Goal: Information Seeking & Learning: Learn about a topic

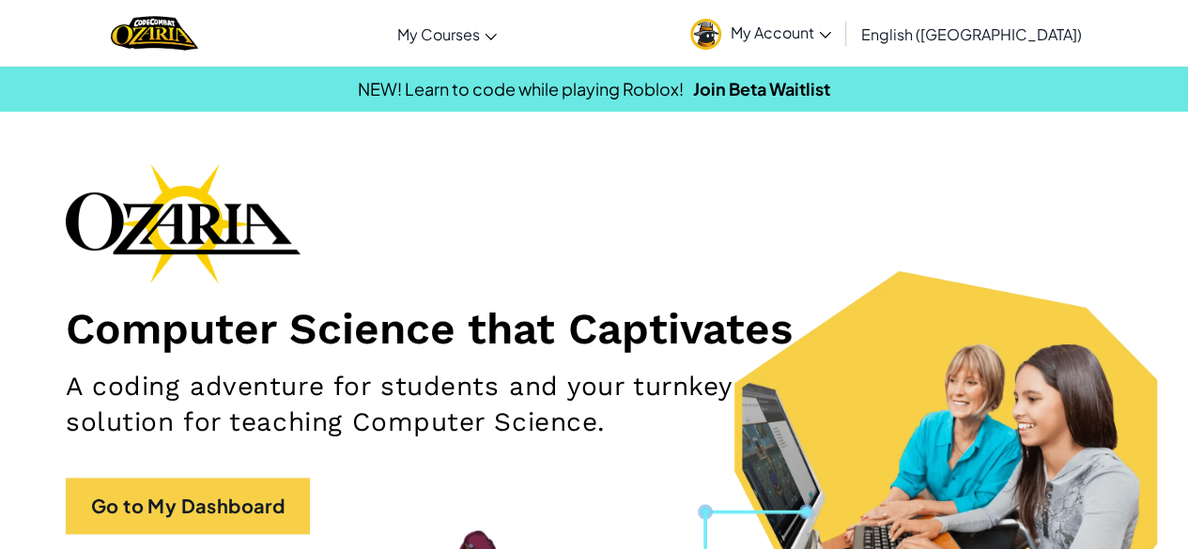
click at [301, 215] on div "Computer Science that Captivates A coding adventure for students and your turnk…" at bounding box center [594, 358] width 1056 height 390
click at [840, 36] on link "My Account" at bounding box center [761, 33] width 160 height 59
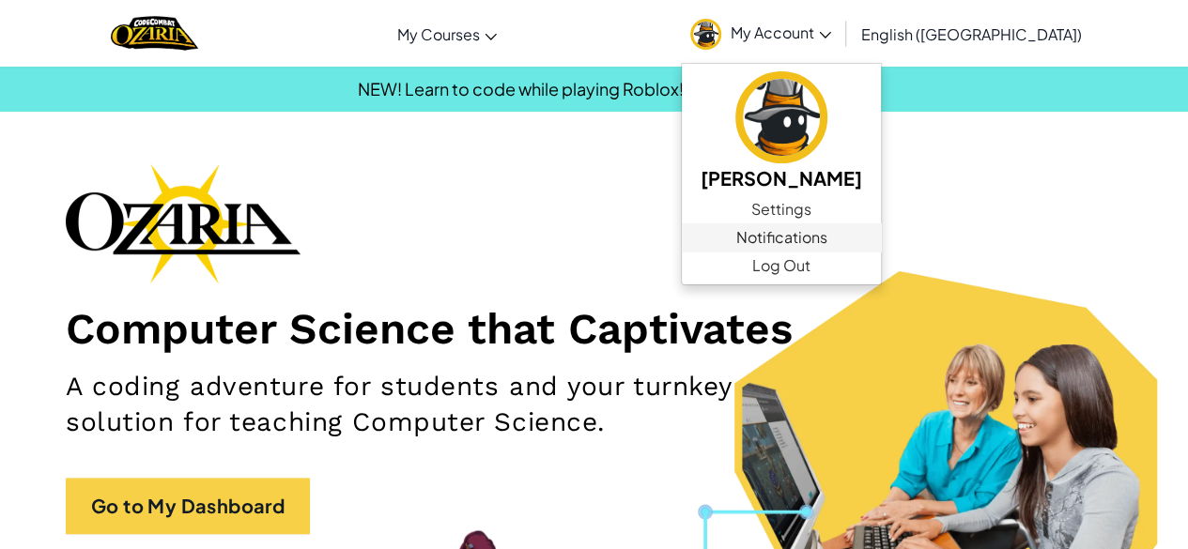
click at [826, 229] on span "Notifications" at bounding box center [780, 237] width 91 height 23
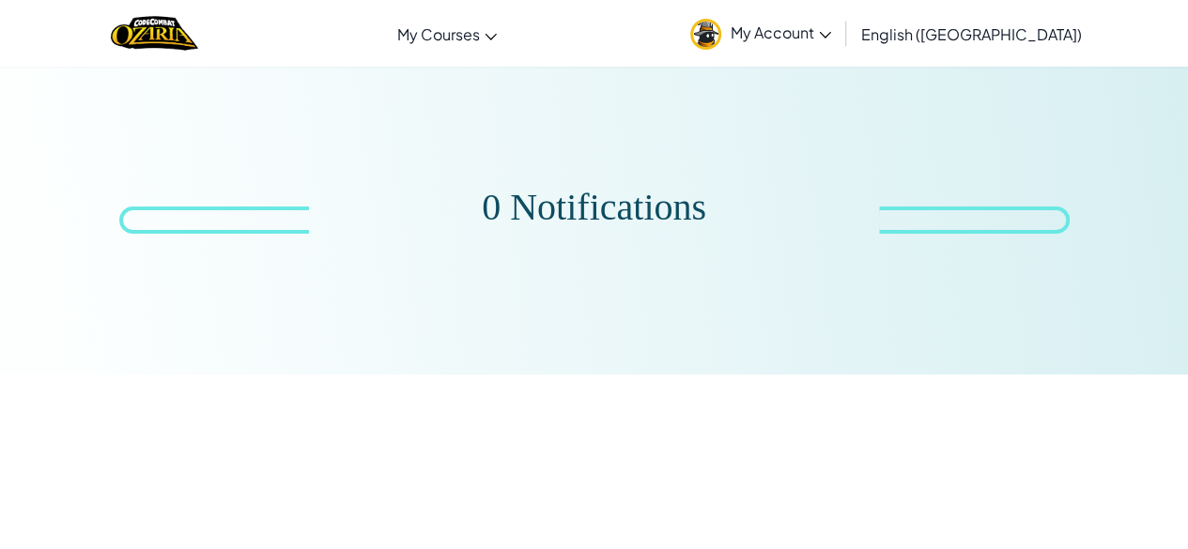
click at [840, 18] on link "My Account" at bounding box center [761, 33] width 160 height 59
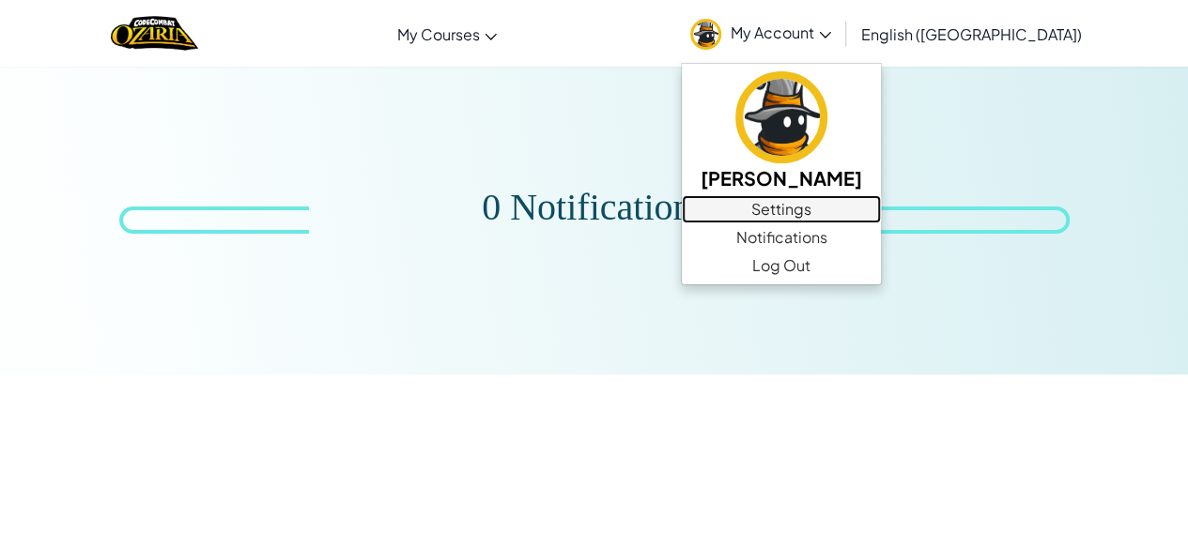
click at [881, 206] on link "Settings" at bounding box center [781, 209] width 199 height 28
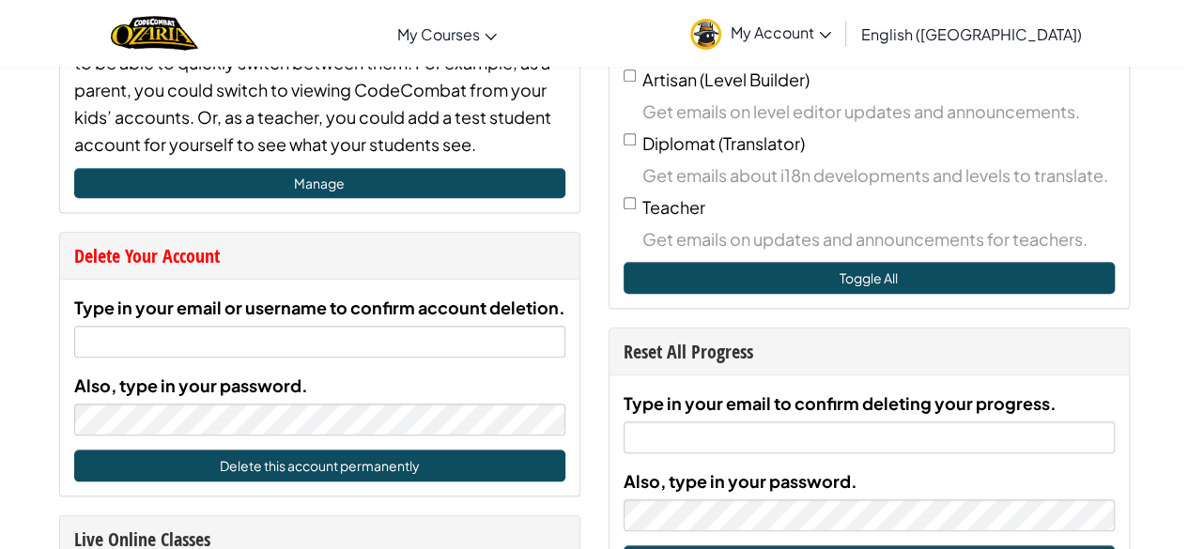
scroll to position [768, 0]
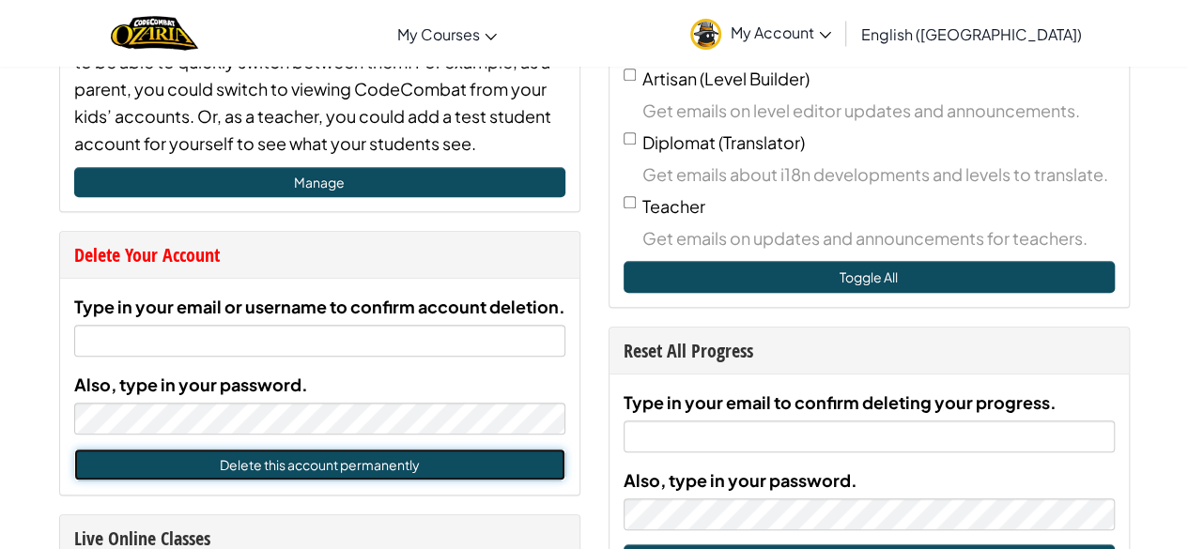
click at [422, 455] on button "Delete this account permanently" at bounding box center [319, 465] width 491 height 32
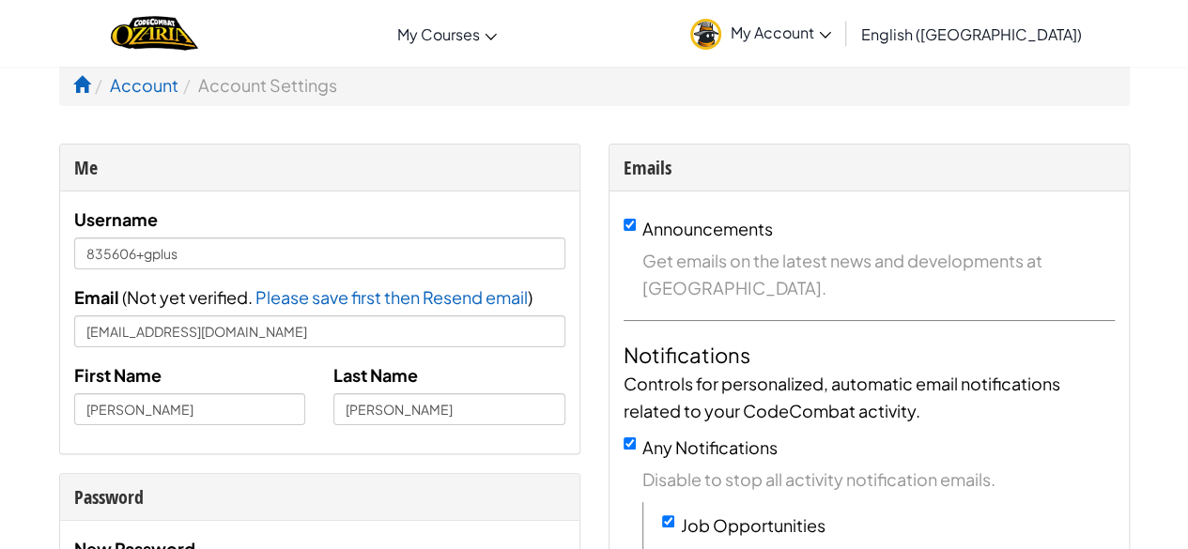
scroll to position [0, 0]
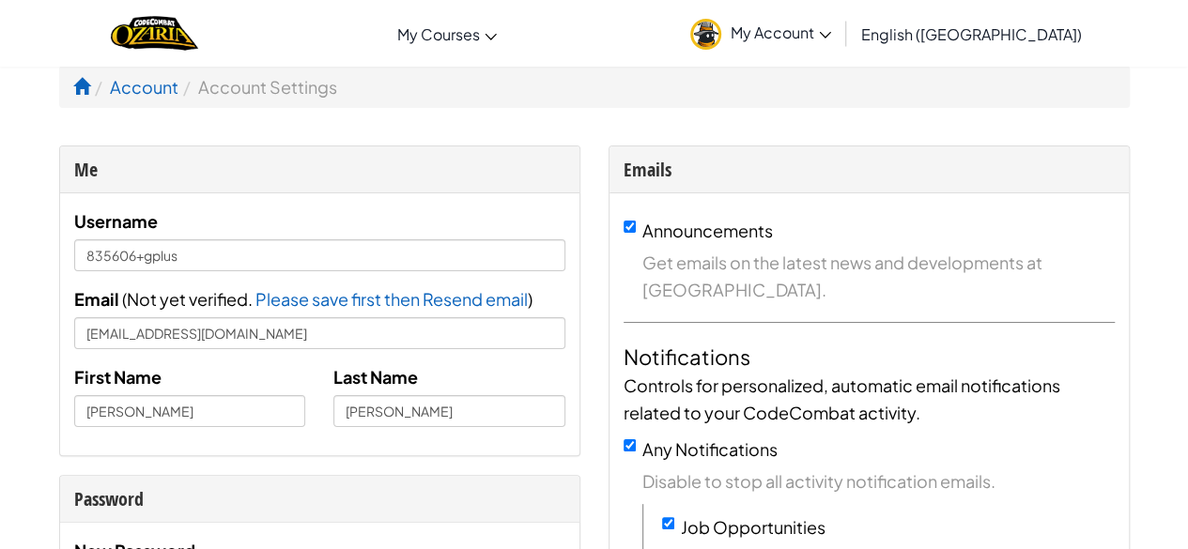
click at [835, 29] on link "My Account" at bounding box center [761, 33] width 160 height 59
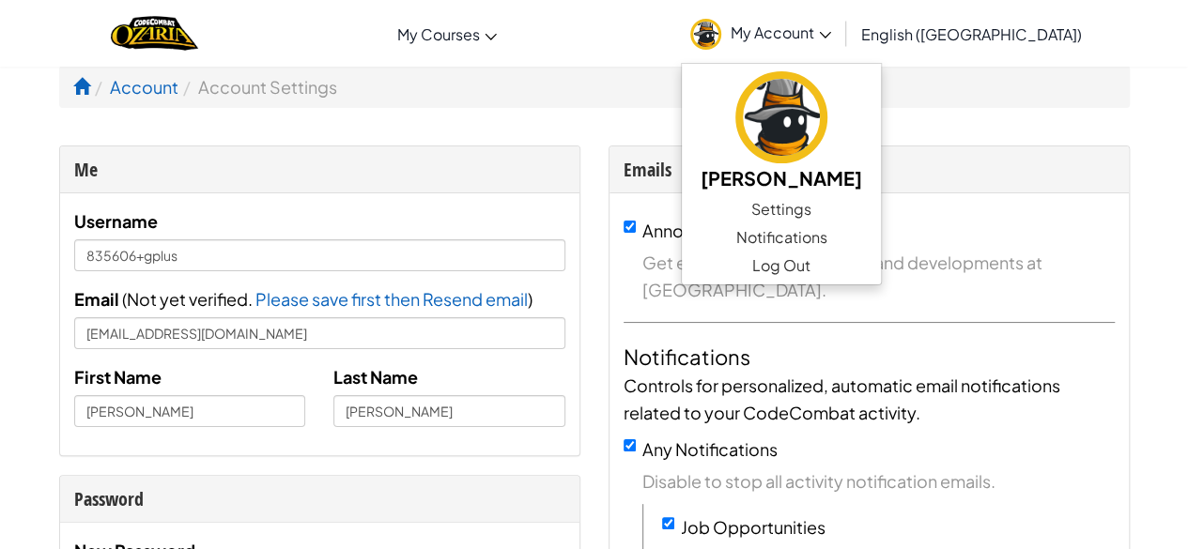
click at [742, 57] on div "Toggle navigation My Courses Ozaria Classroom CodeCombat Classroom AI League Es…" at bounding box center [593, 33] width 1197 height 67
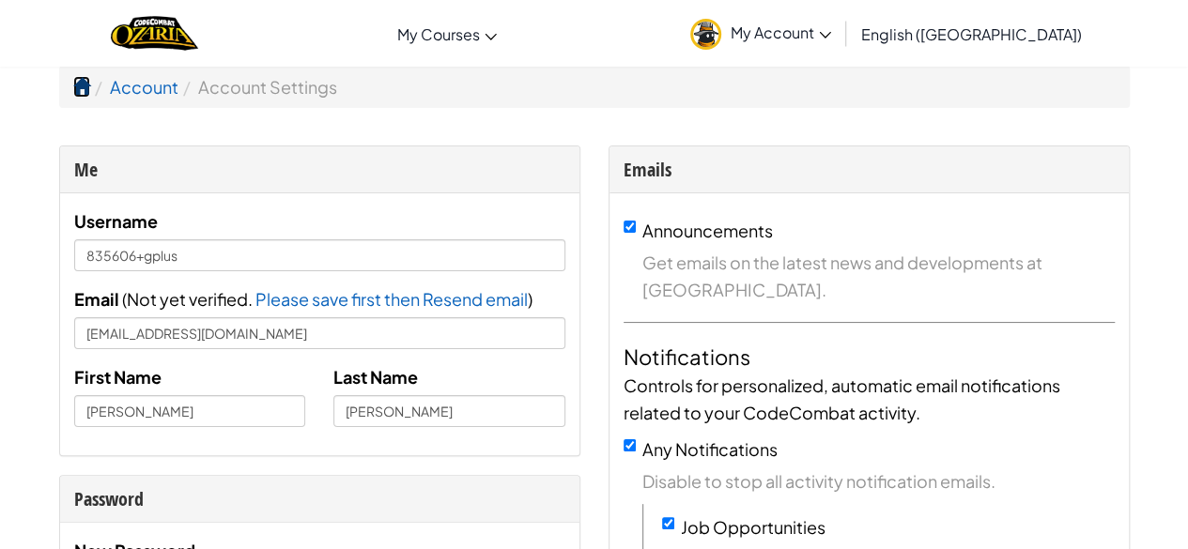
click at [73, 85] on span at bounding box center [81, 86] width 17 height 17
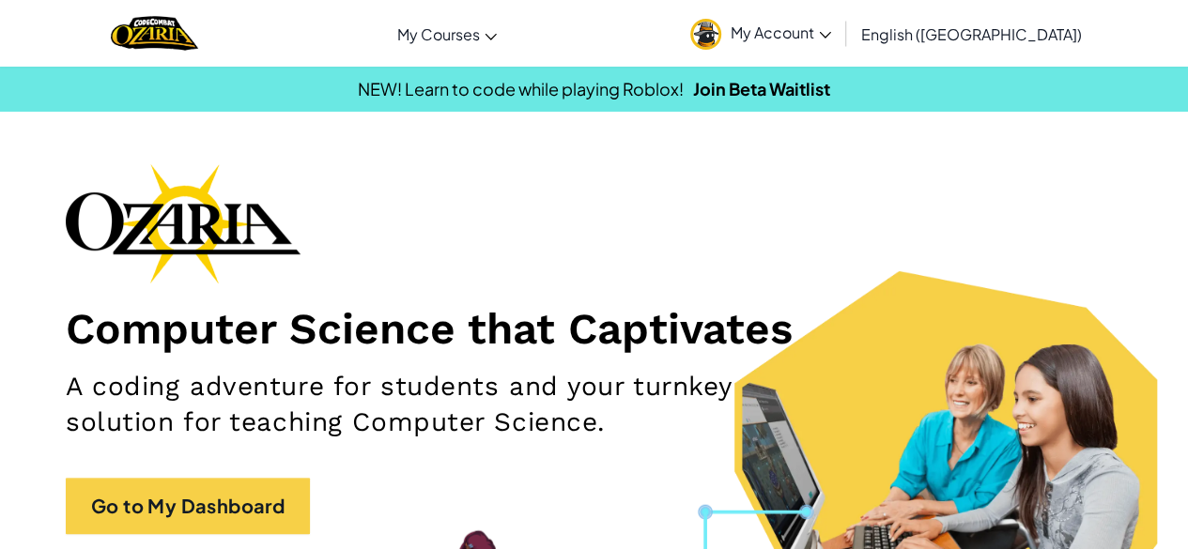
click at [840, 50] on link "My Account" at bounding box center [761, 33] width 160 height 59
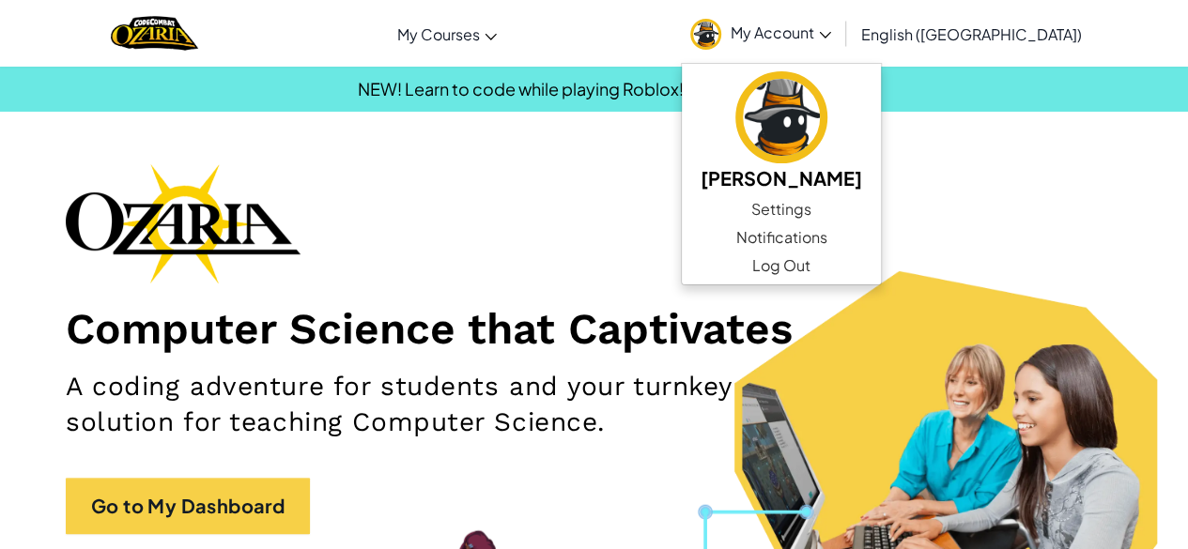
click at [680, 213] on div "Computer Science that Captivates A coding adventure for students and your turnk…" at bounding box center [594, 358] width 1056 height 390
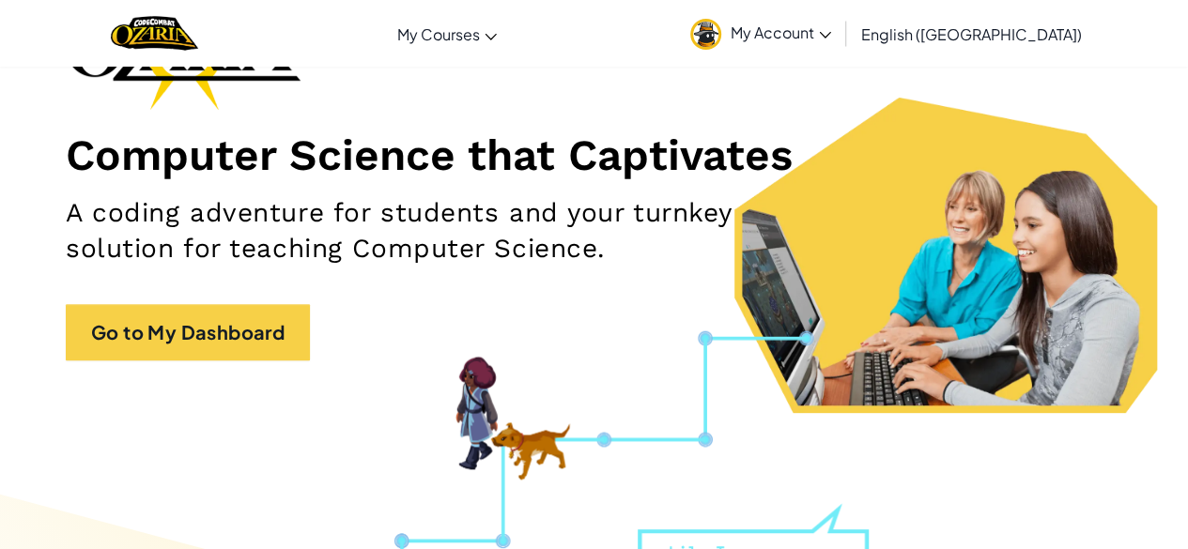
scroll to position [175, 0]
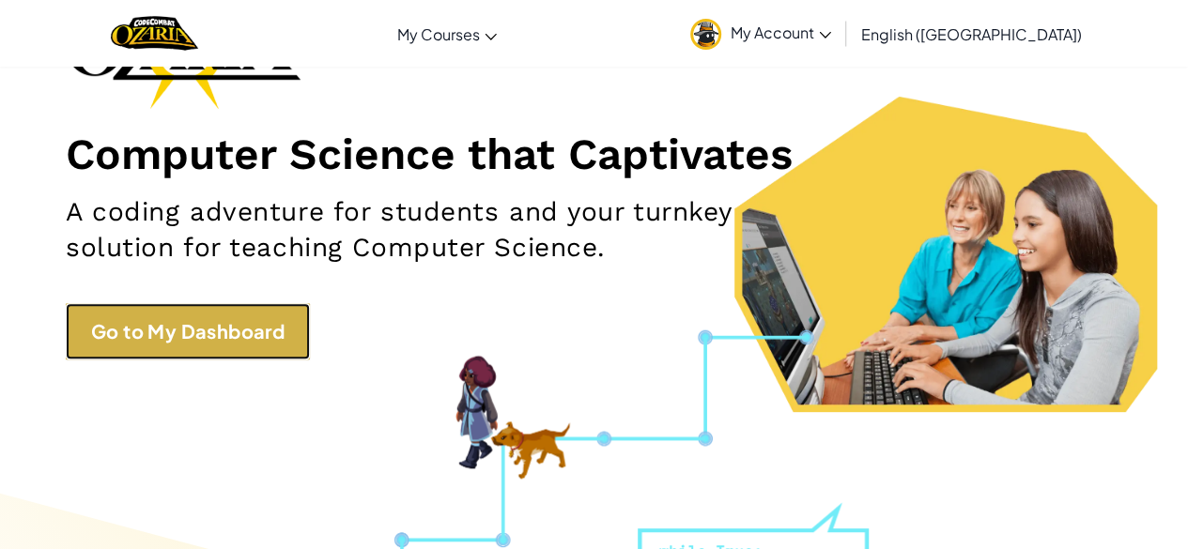
click at [267, 315] on link "Go to My Dashboard" at bounding box center [188, 331] width 244 height 56
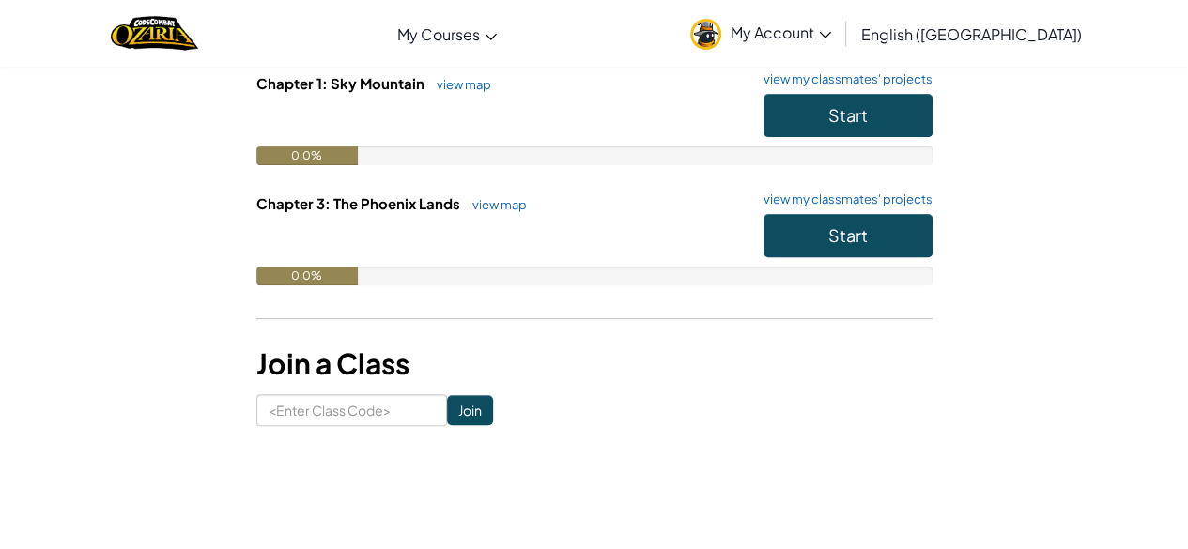
scroll to position [214, 0]
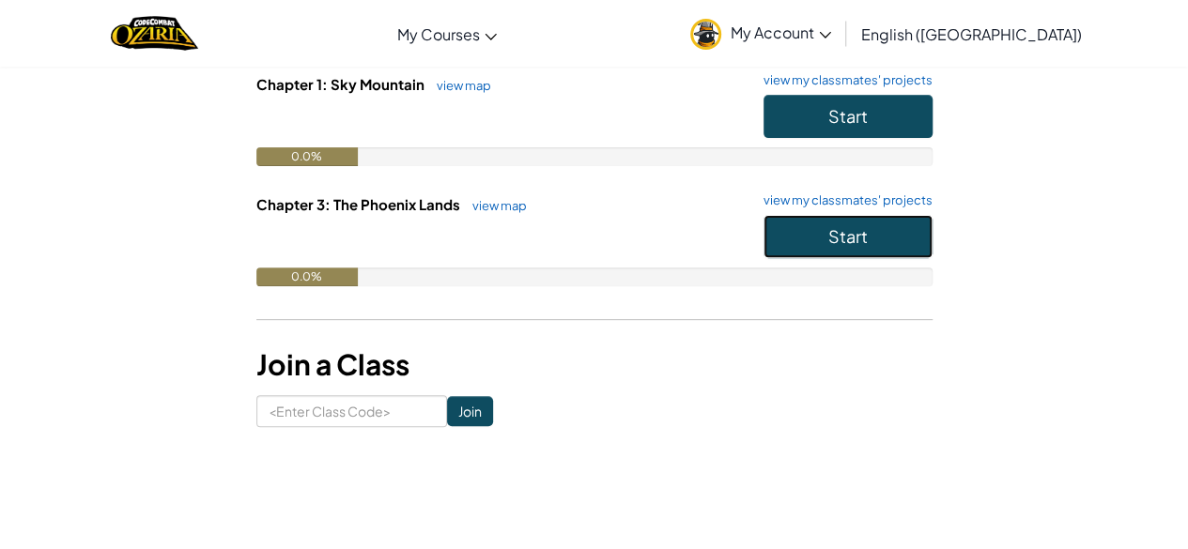
click at [814, 238] on button "Start" at bounding box center [847, 236] width 169 height 43
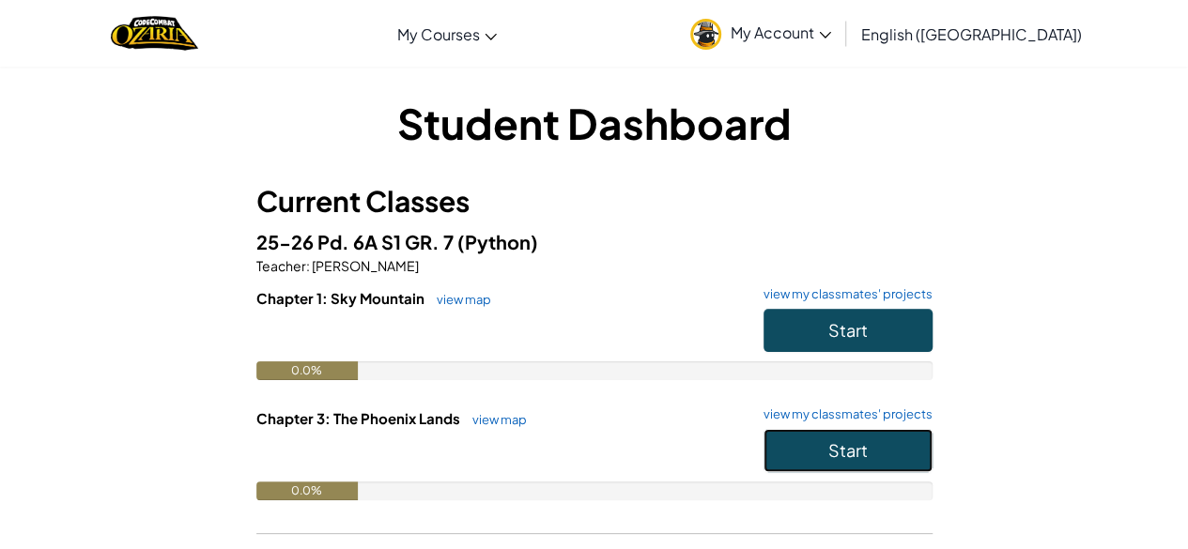
click at [801, 455] on button "Start" at bounding box center [847, 450] width 169 height 43
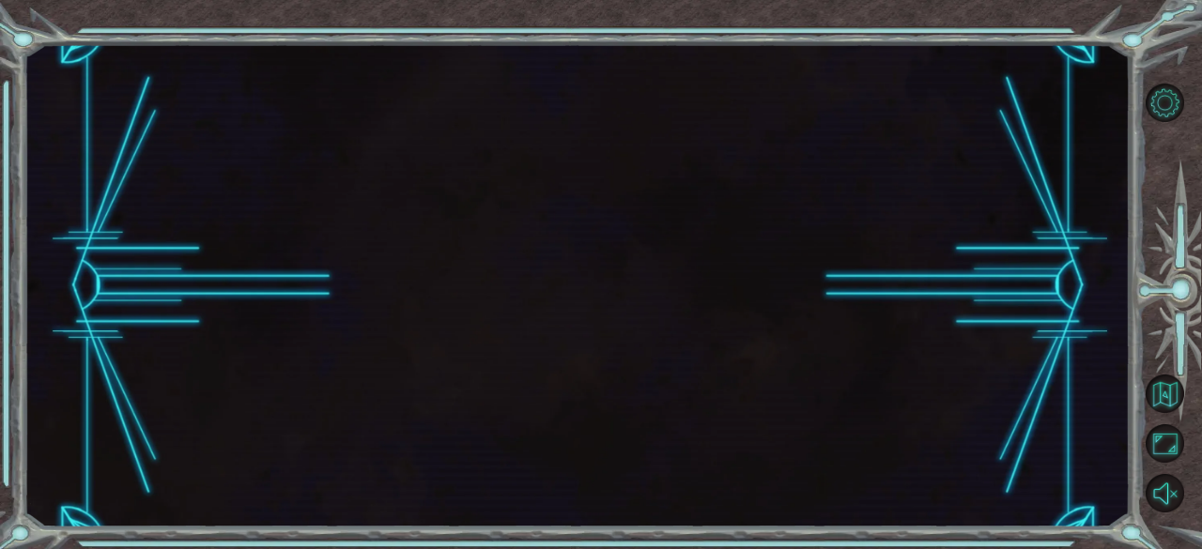
click at [801, 455] on div at bounding box center [577, 286] width 1106 height 484
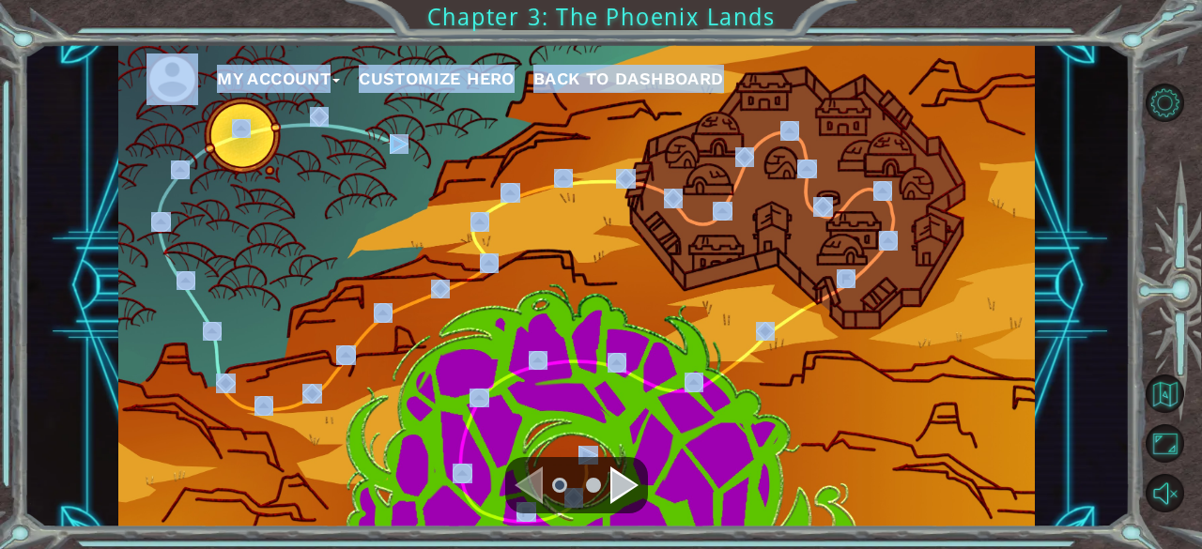
click at [455, 131] on div "My Account Customize Hero Back to Dashboard" at bounding box center [576, 286] width 917 height 484
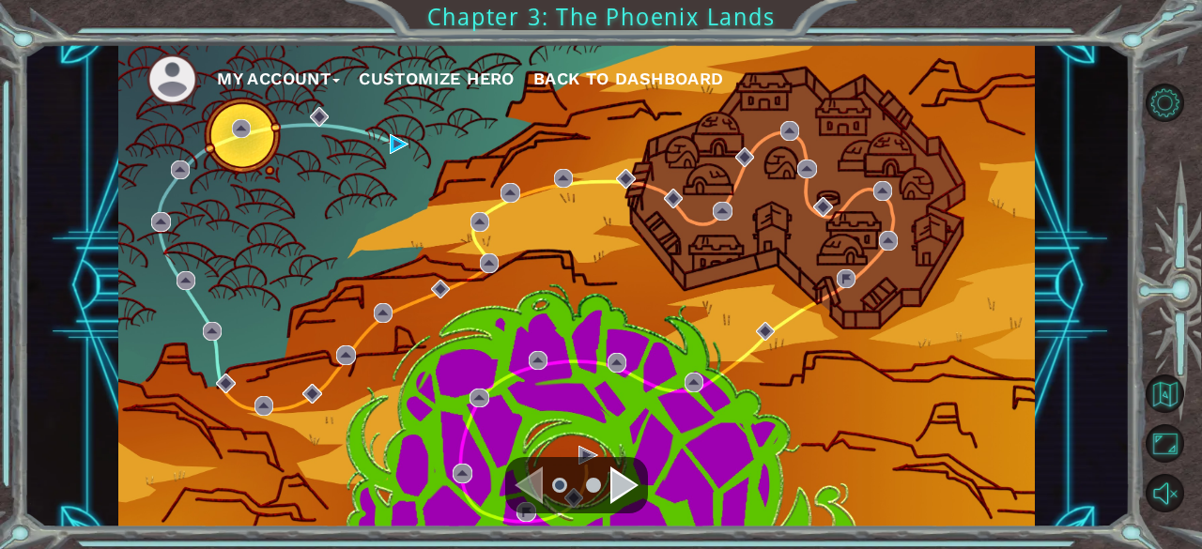
click at [455, 144] on div "My Account Customize Hero Back to Dashboard" at bounding box center [576, 286] width 917 height 484
click at [404, 146] on img at bounding box center [399, 143] width 19 height 19
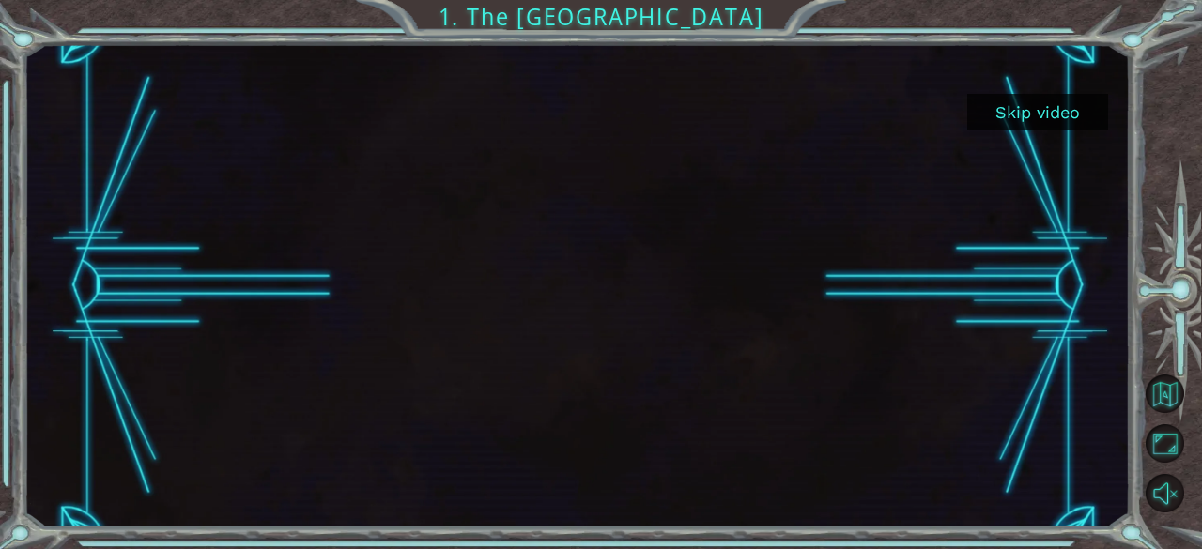
click at [1018, 91] on div at bounding box center [577, 286] width 1106 height 484
click at [1029, 106] on button "Skip video" at bounding box center [1037, 112] width 141 height 37
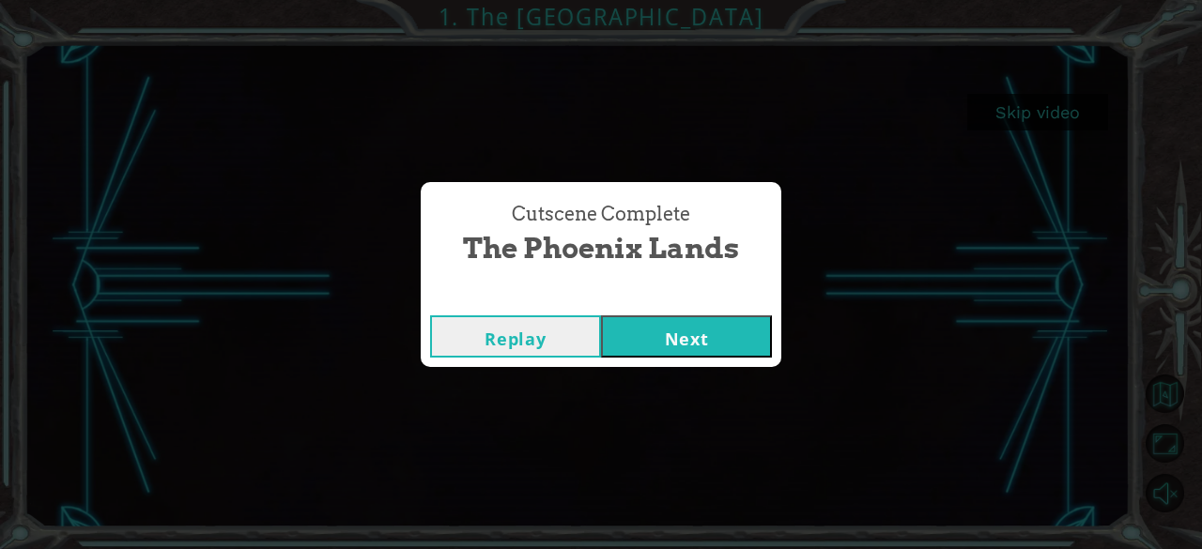
click at [700, 341] on button "Next" at bounding box center [686, 337] width 171 height 42
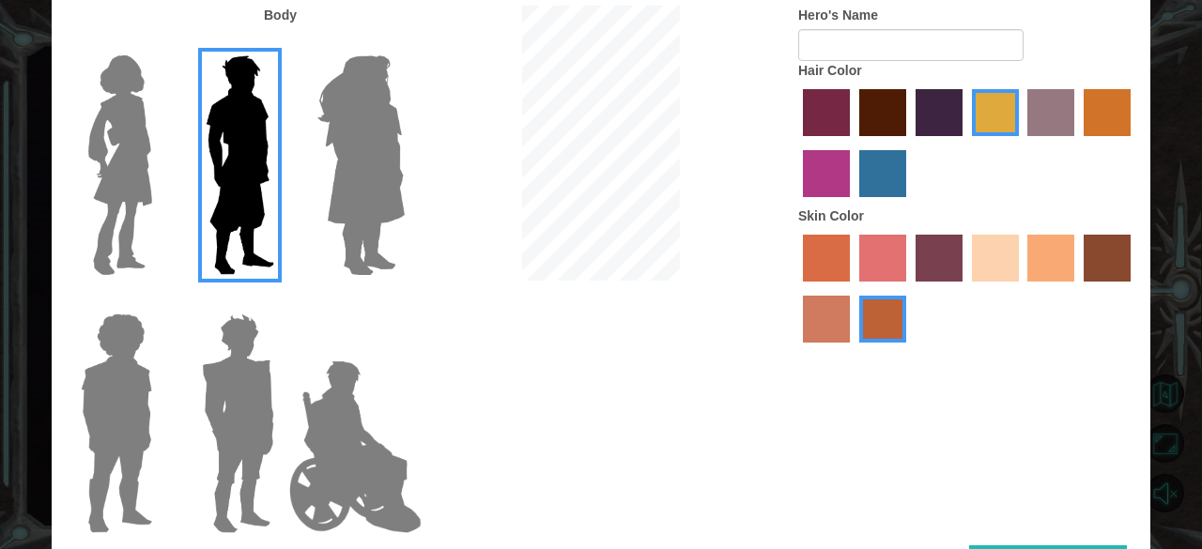
click at [361, 412] on img at bounding box center [355, 447] width 147 height 188
click at [404, 301] on input "Hero Jamie" at bounding box center [404, 301] width 0 height 0
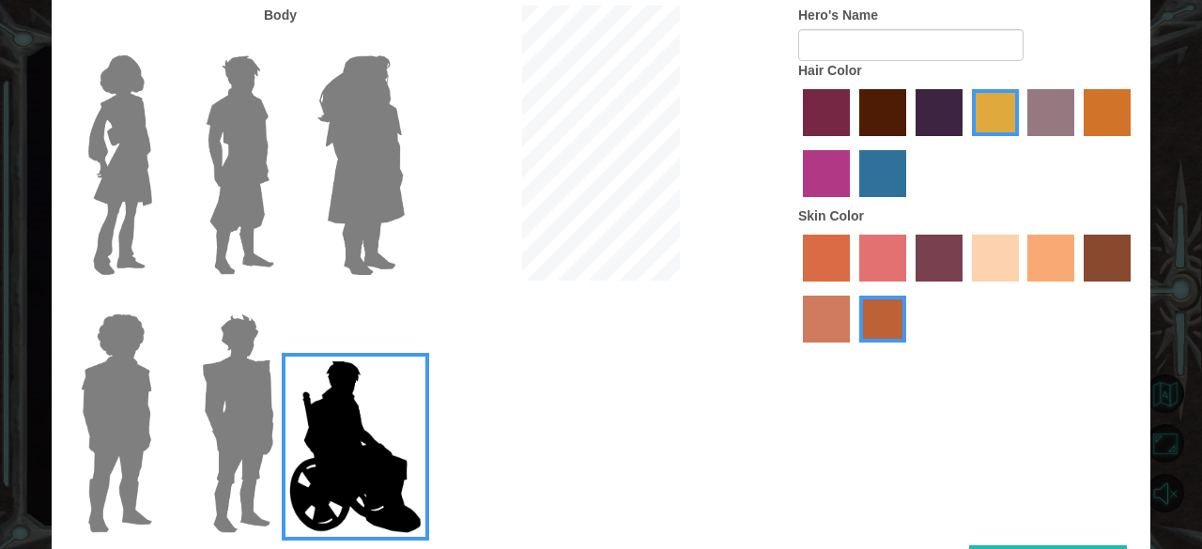
click at [986, 258] on label "sandy beach skin color" at bounding box center [995, 258] width 47 height 47
click at [965, 288] on input "sandy beach skin color" at bounding box center [965, 288] width 0 height 0
click at [836, 63] on label "Hair Color" at bounding box center [830, 70] width 64 height 19
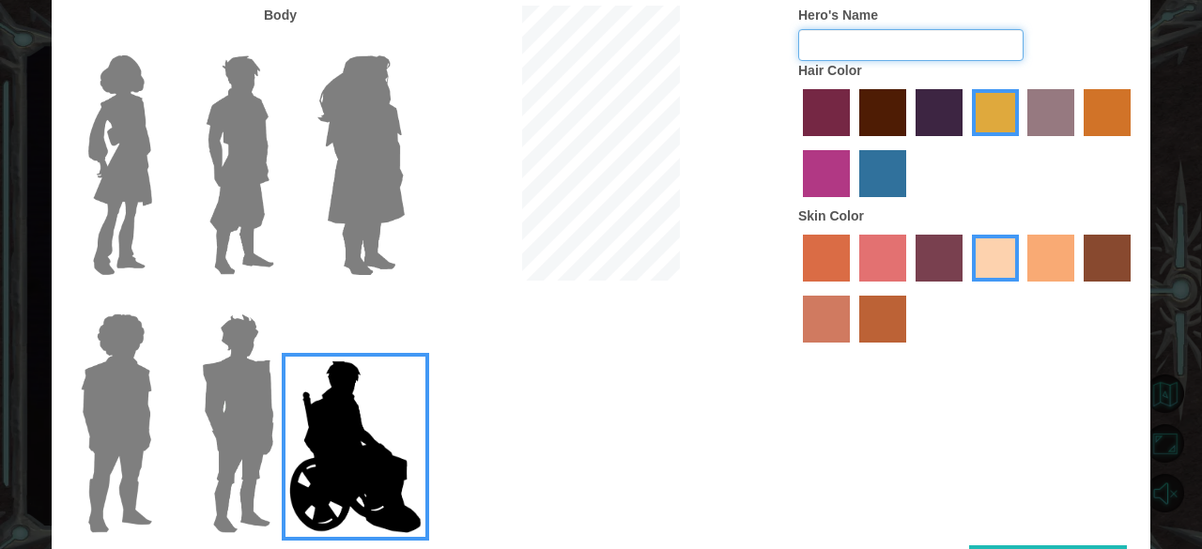
click at [835, 55] on input "Hero's Name" at bounding box center [910, 45] width 225 height 32
type input "hi"
click at [977, 544] on div "Body Hero's Name hi Hair Color Skin Color" at bounding box center [601, 276] width 1099 height 540
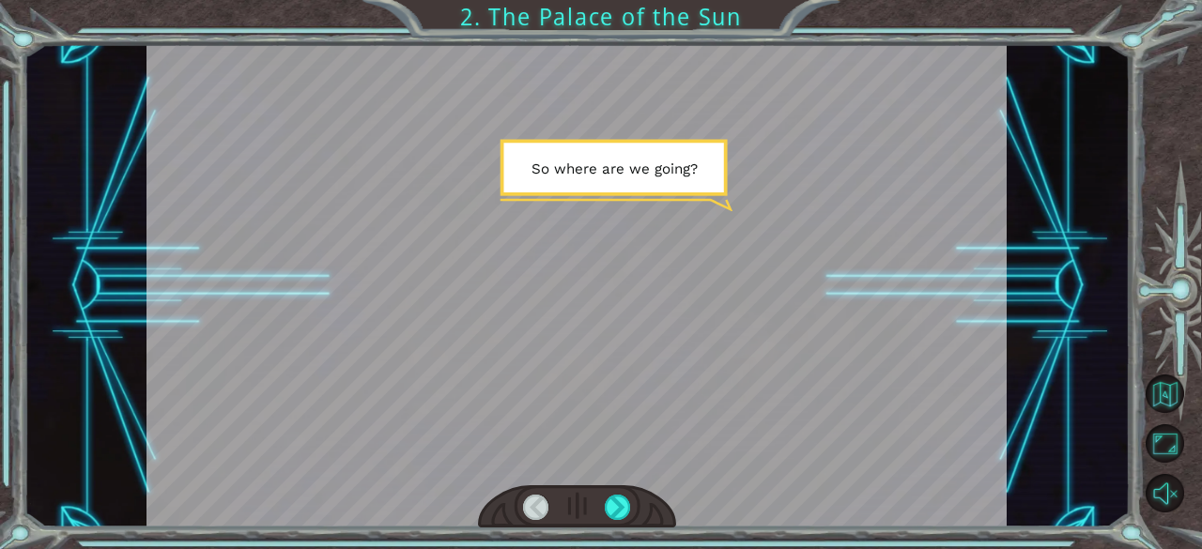
click at [655, 319] on div at bounding box center [576, 286] width 860 height 484
click at [616, 502] on div at bounding box center [618, 508] width 26 height 26
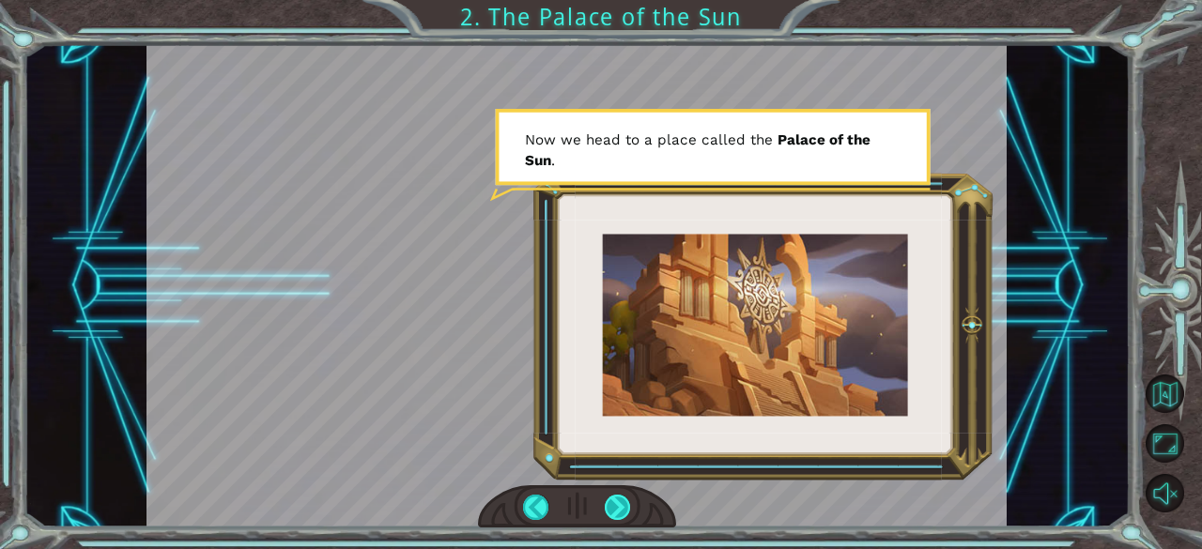
click at [613, 508] on div at bounding box center [618, 508] width 26 height 26
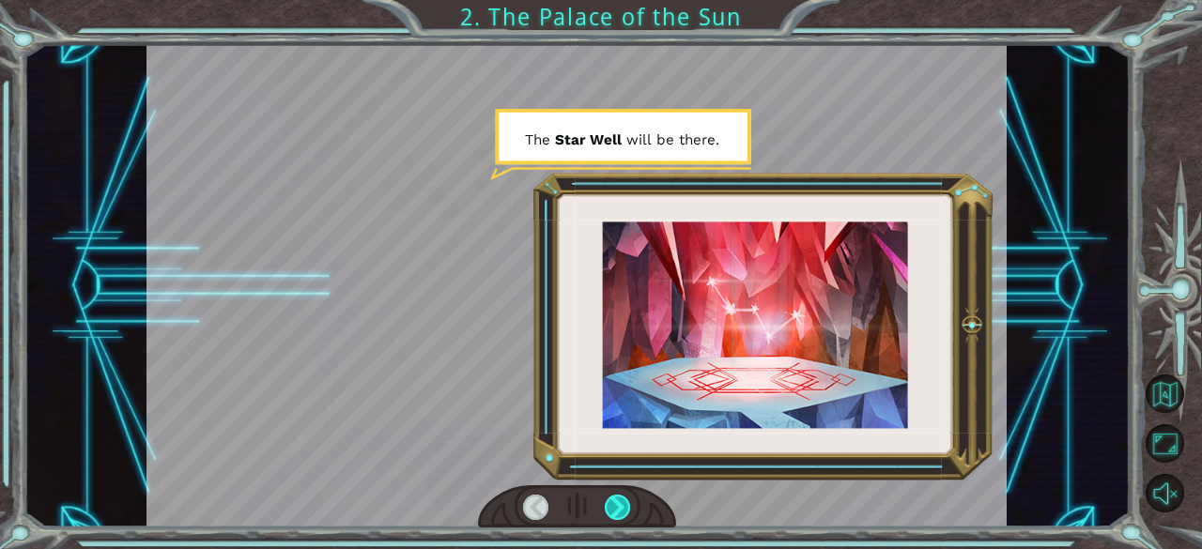
click at [613, 508] on div at bounding box center [618, 508] width 26 height 26
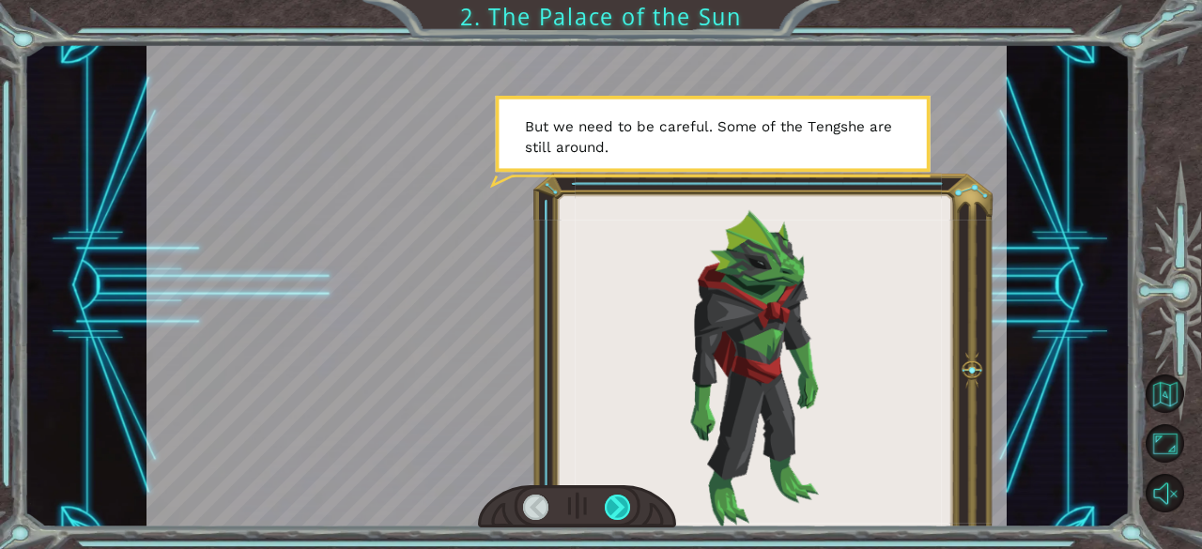
click at [613, 508] on div at bounding box center [618, 508] width 26 height 26
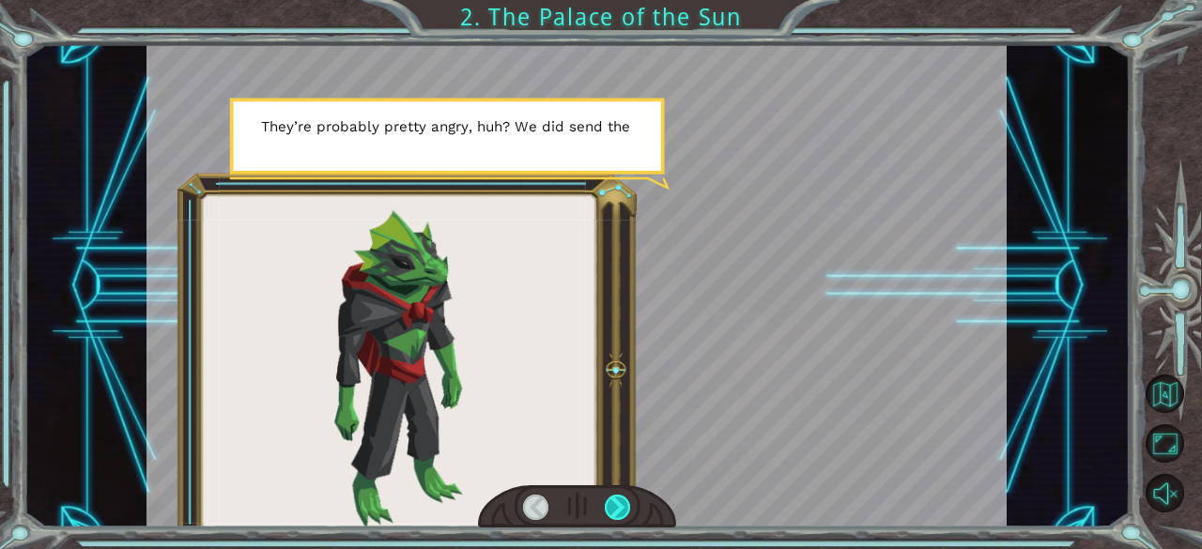
click at [613, 508] on div at bounding box center [618, 508] width 26 height 26
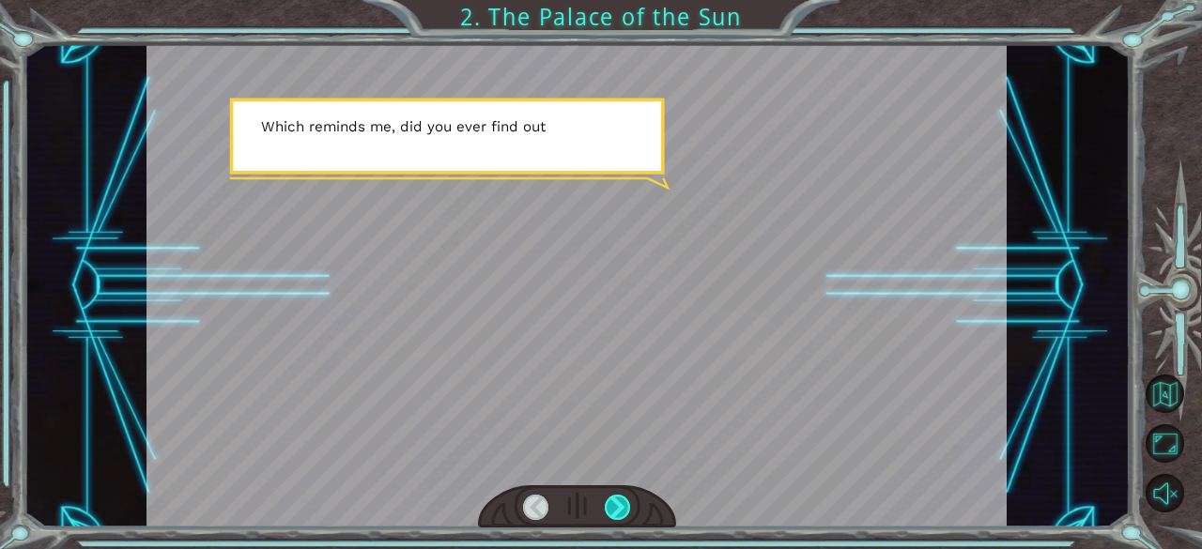
click at [613, 508] on div at bounding box center [618, 508] width 26 height 26
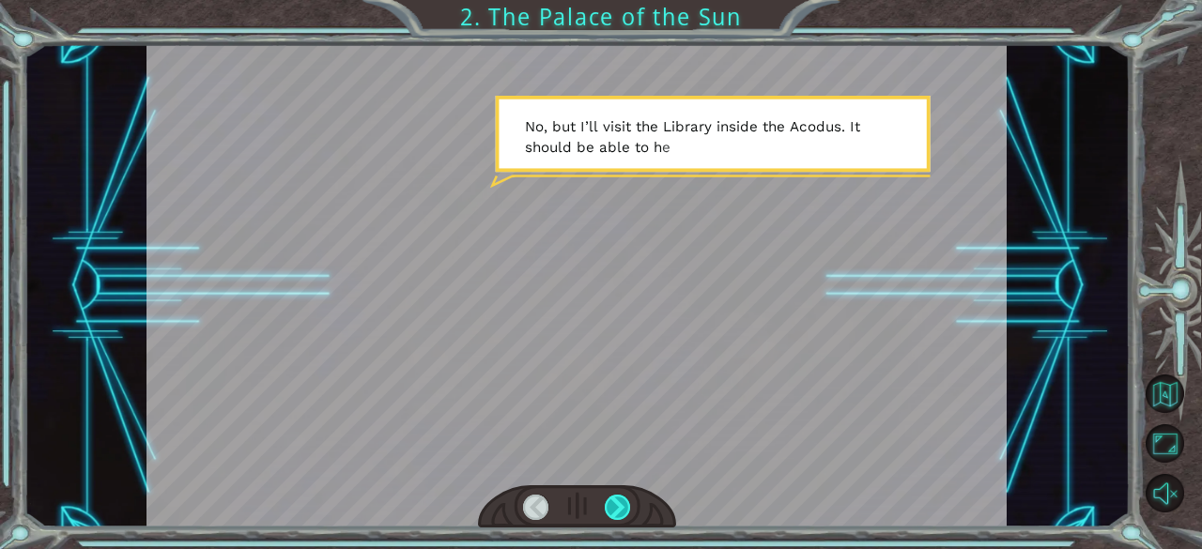
click at [613, 508] on div at bounding box center [618, 508] width 26 height 26
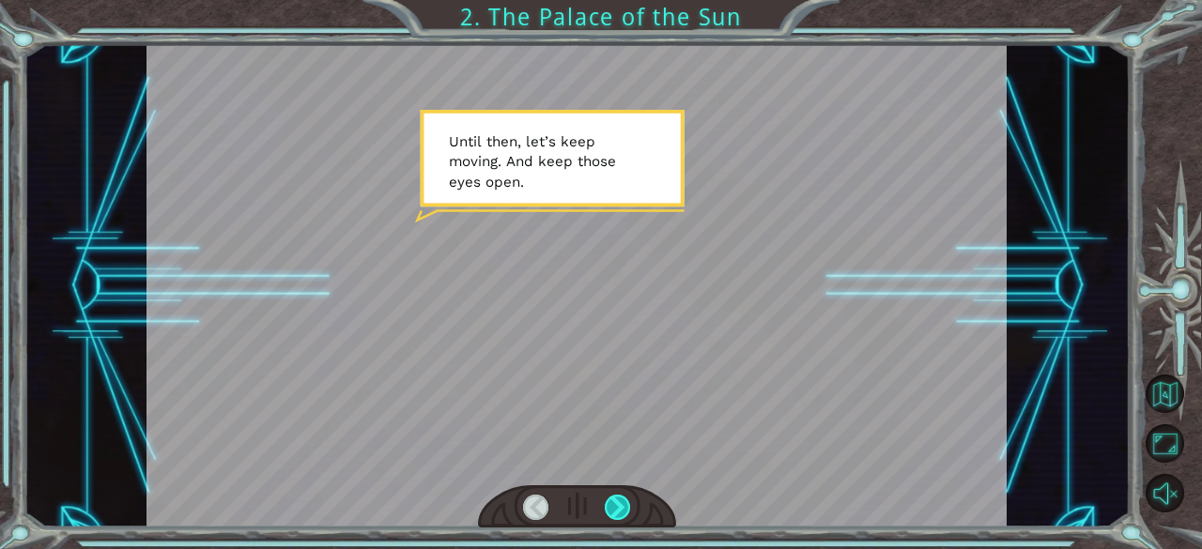
click at [613, 508] on div at bounding box center [618, 508] width 26 height 26
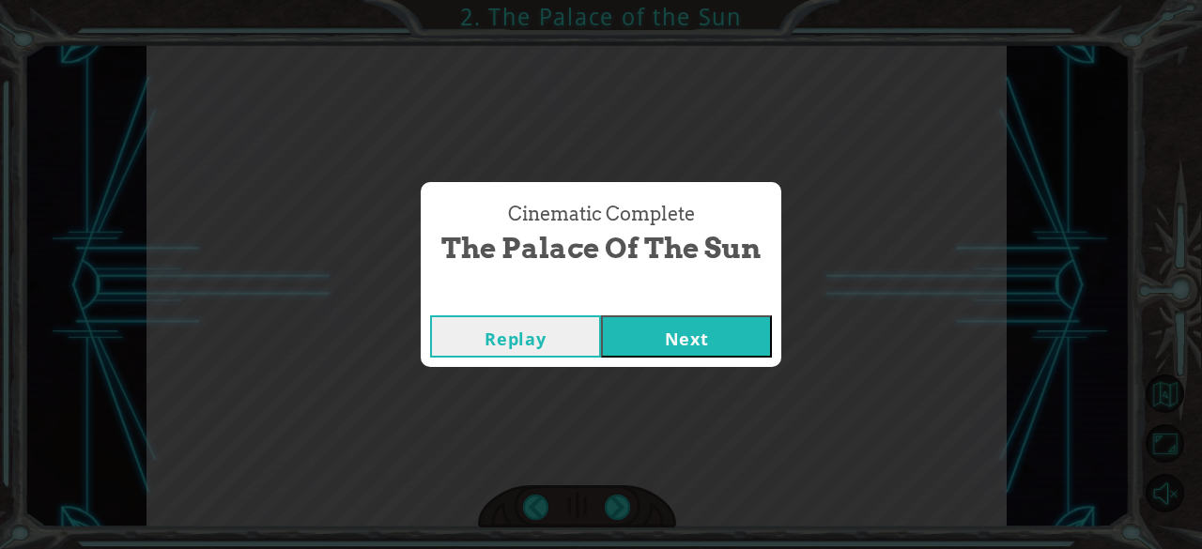
click at [617, 335] on button "Next" at bounding box center [686, 337] width 171 height 42
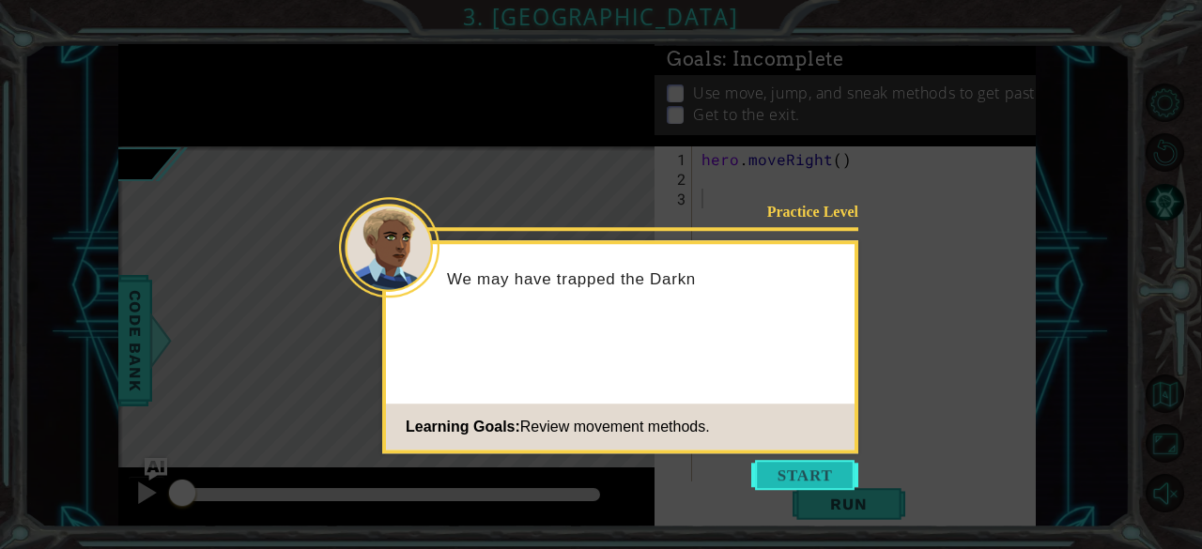
click at [775, 473] on button "Start" at bounding box center [804, 475] width 107 height 30
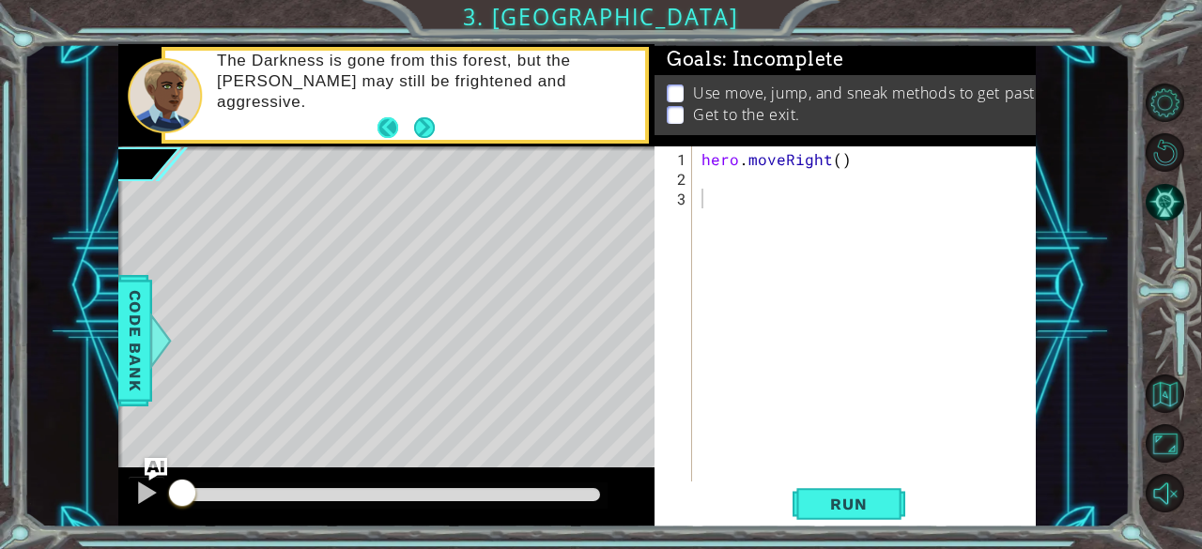
click at [412, 117] on button "Back" at bounding box center [396, 127] width 37 height 21
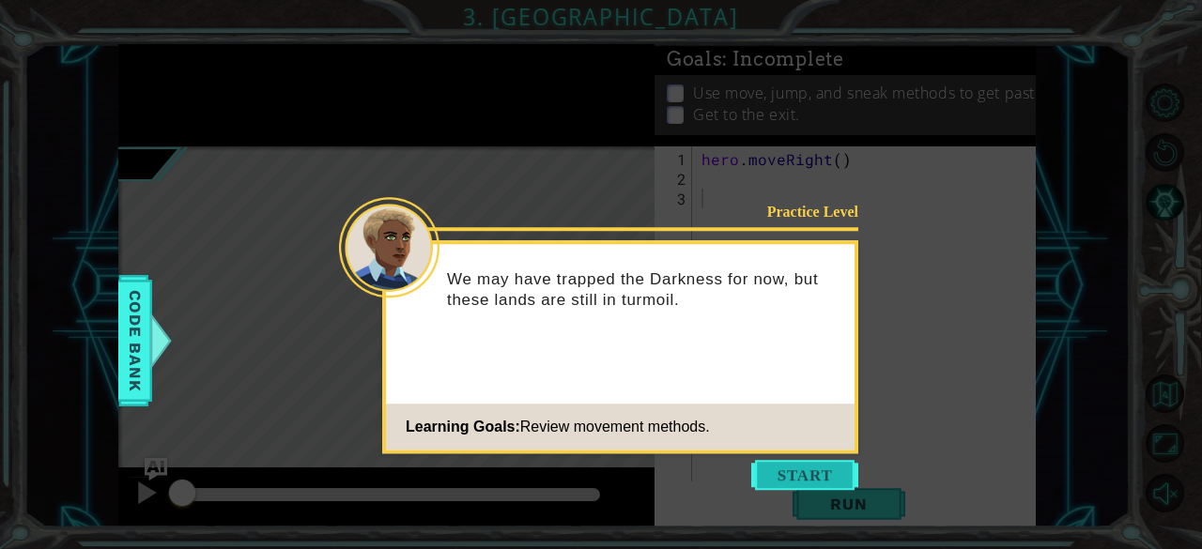
click at [811, 485] on button "Start" at bounding box center [804, 475] width 107 height 30
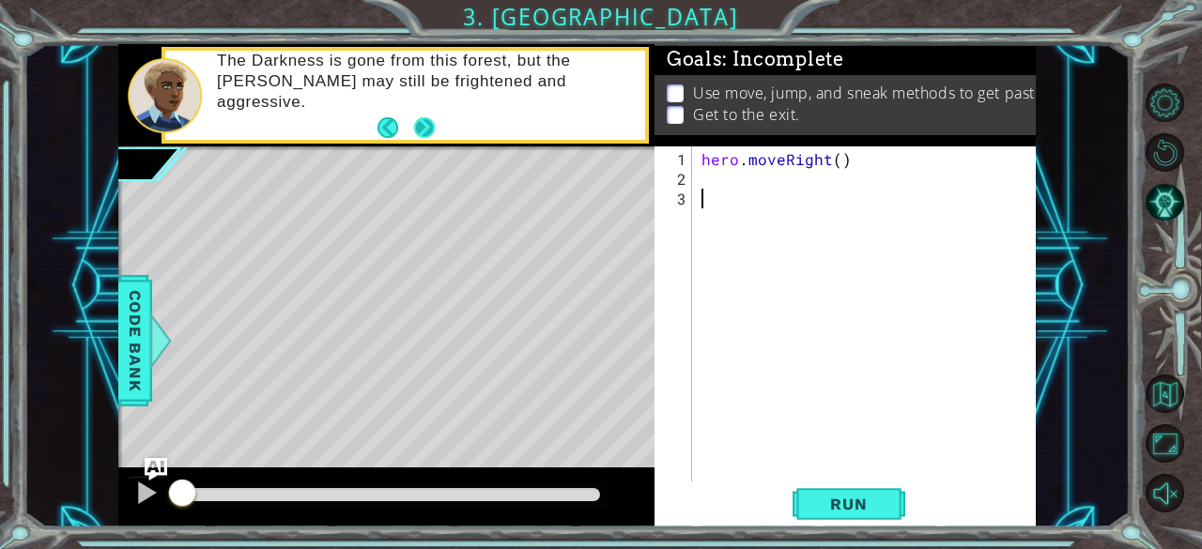
click at [424, 127] on button "Next" at bounding box center [423, 127] width 21 height 21
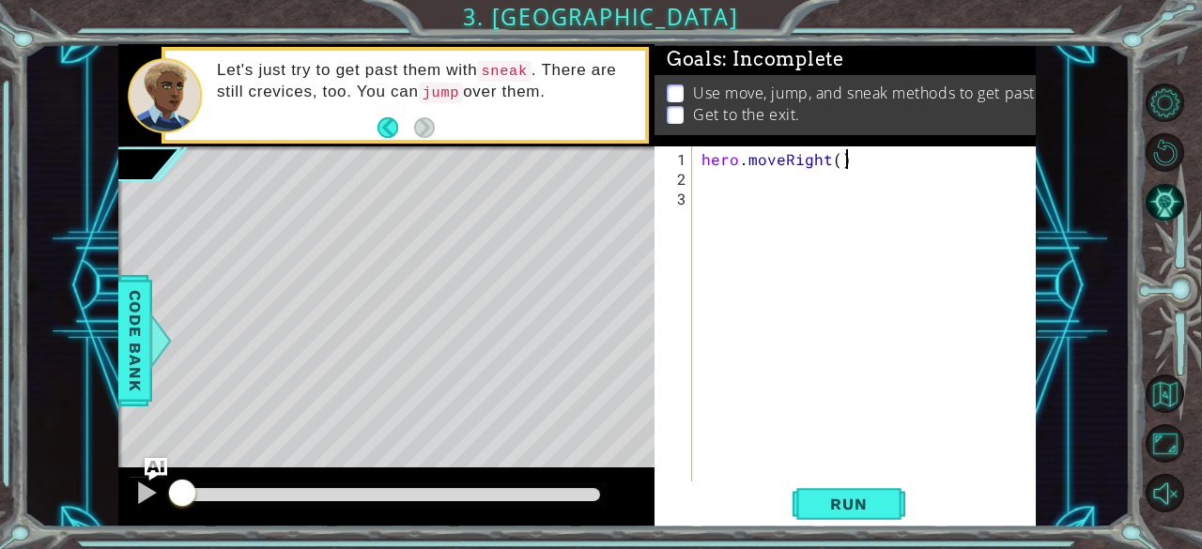
click at [843, 160] on div "hero . moveRight ( )" at bounding box center [870, 336] width 344 height 375
click at [843, 159] on div "hero . moveRight ( )" at bounding box center [870, 336] width 344 height 375
type textarea "hero.moveRight()"
click at [139, 336] on span "Code Bank" at bounding box center [135, 340] width 30 height 115
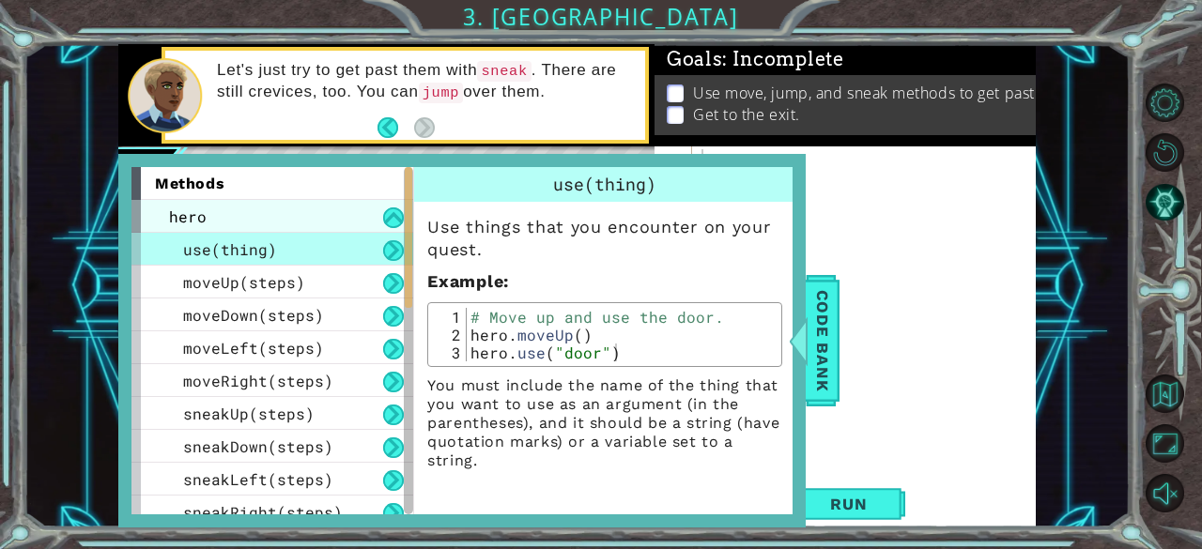
click at [204, 221] on span "hero" at bounding box center [188, 217] width 38 height 20
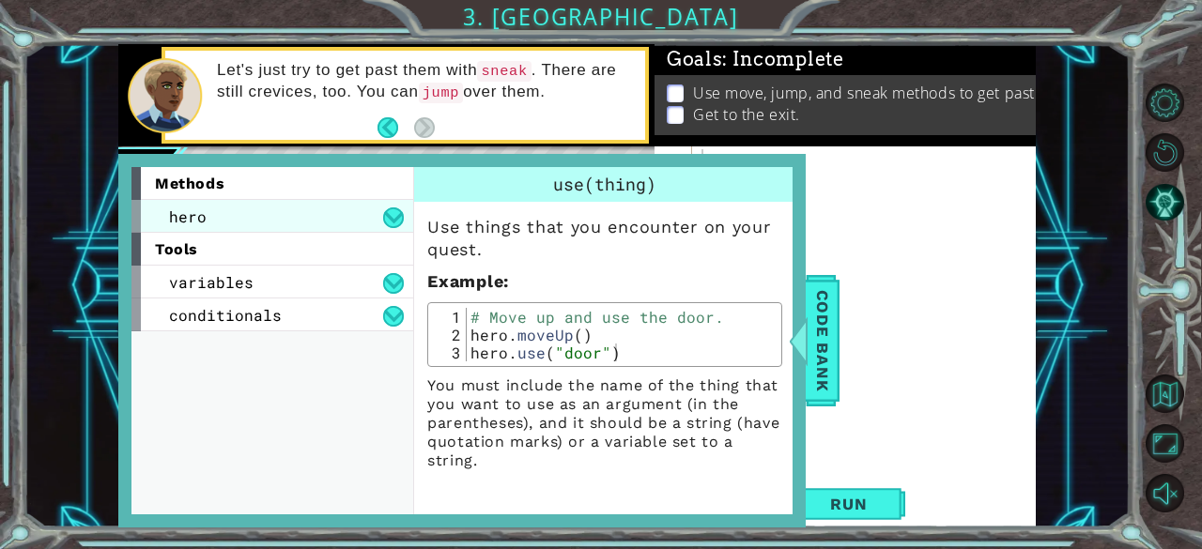
click at [212, 228] on div "hero" at bounding box center [272, 216] width 282 height 33
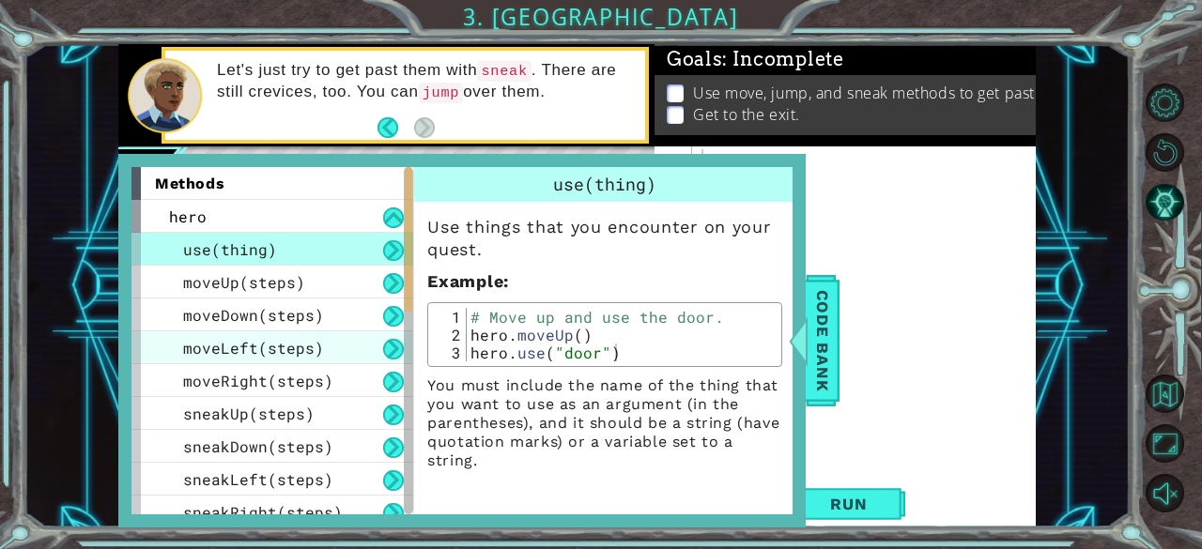
click at [270, 354] on span "moveLeft(steps)" at bounding box center [253, 348] width 141 height 20
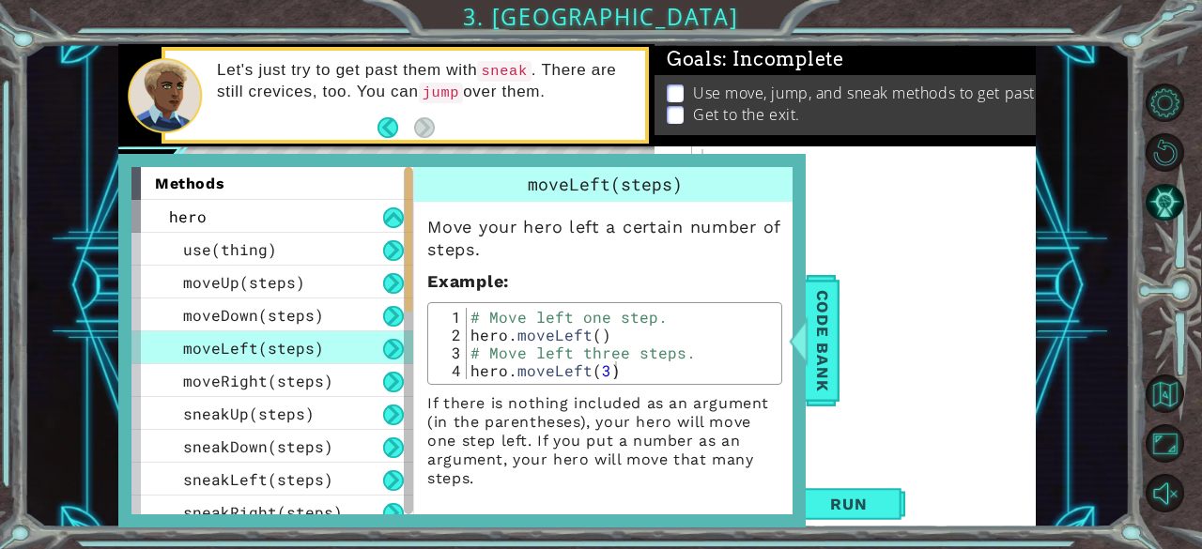
click at [885, 224] on div at bounding box center [870, 336] width 344 height 375
click at [434, 132] on div "Let's just try to get past them with sneak . There are still crevices, too. You…" at bounding box center [424, 95] width 441 height 89
click at [443, 144] on div "Let's just try to get past them with sneak . There are still crevices, too. You…" at bounding box center [386, 95] width 536 height 103
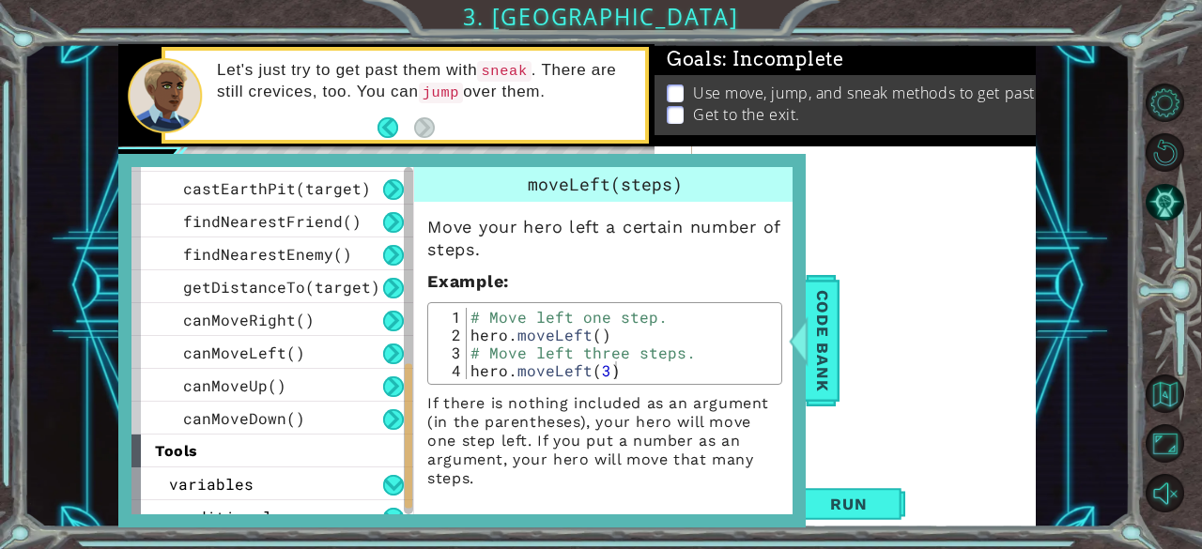
scroll to position [556, 0]
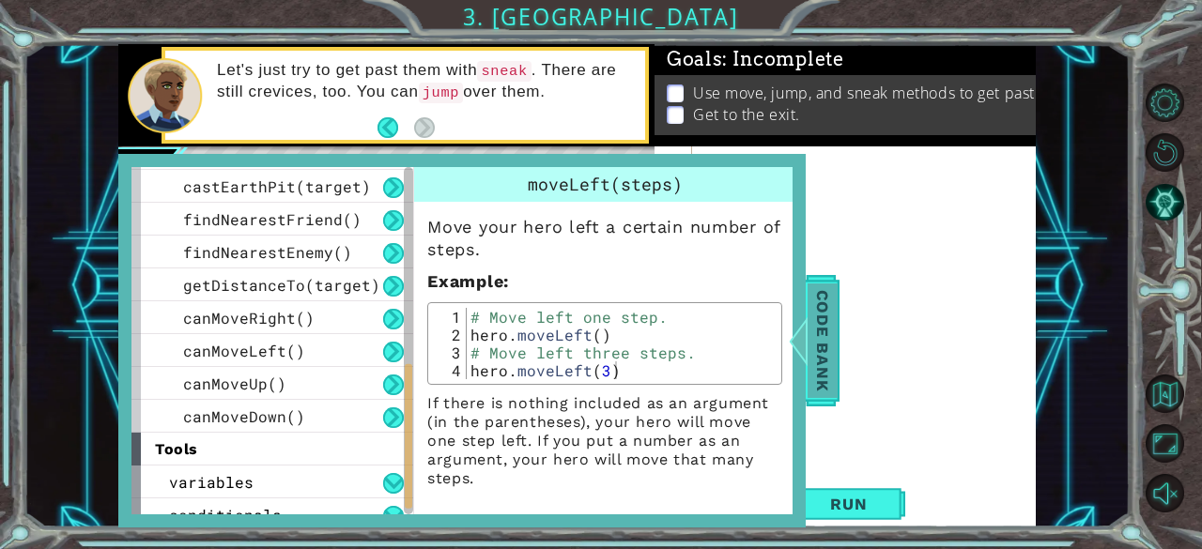
click at [828, 370] on span "Code Bank" at bounding box center [823, 340] width 30 height 115
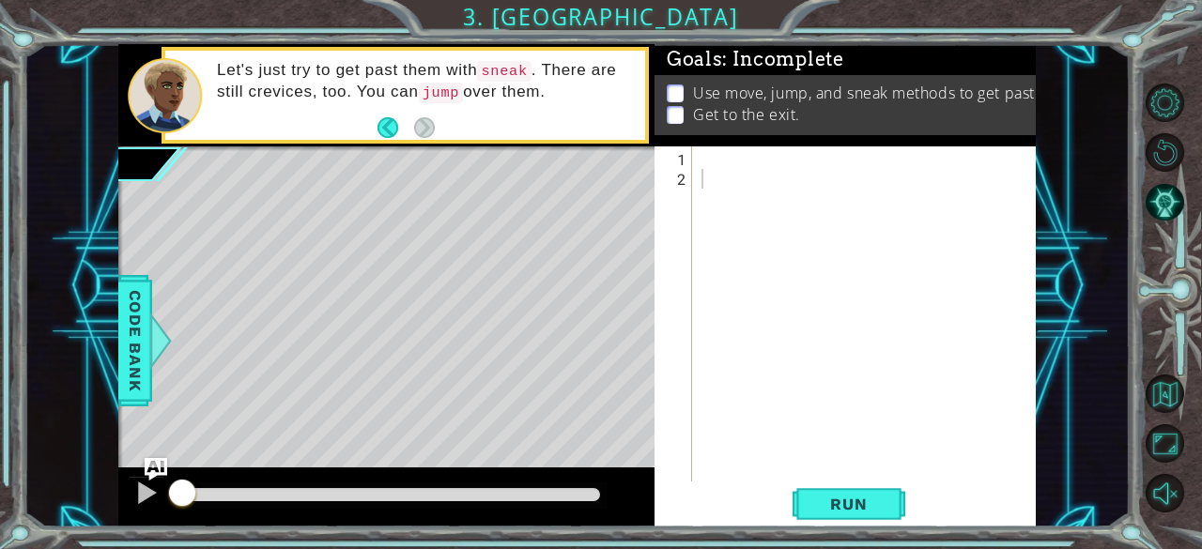
click at [708, 156] on div at bounding box center [870, 336] width 344 height 375
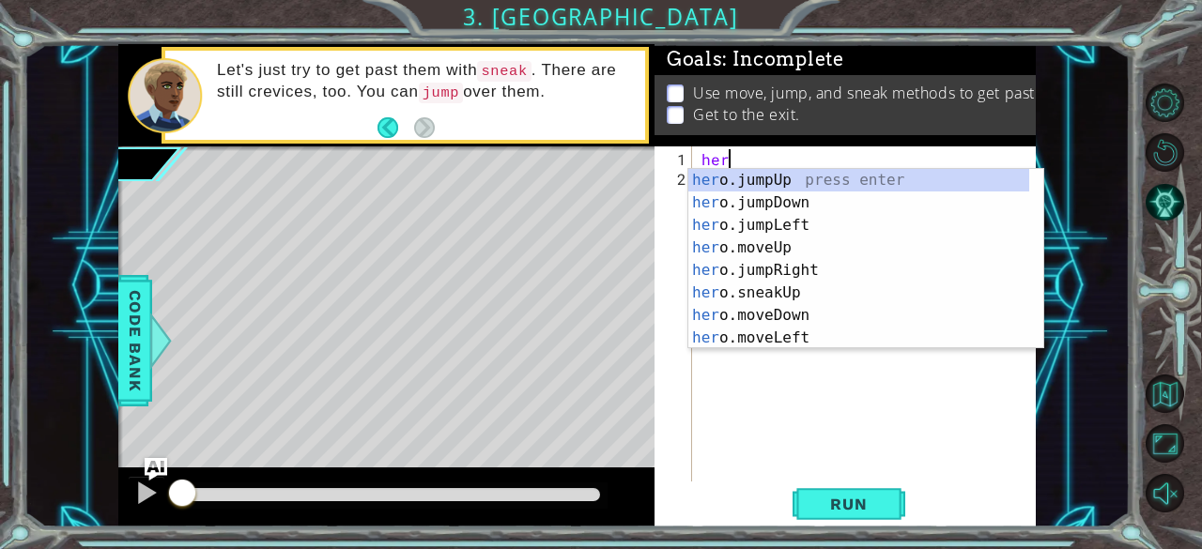
scroll to position [0, 0]
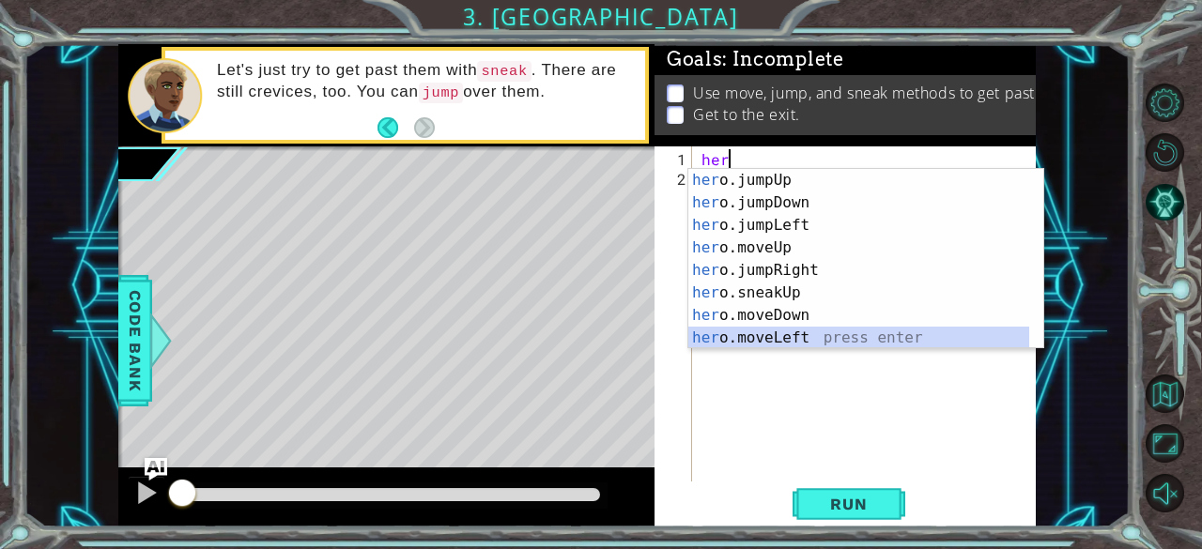
click at [778, 334] on div "her o.jumpUp press enter her o.jumpDown press enter her o.jumpLeft press enter …" at bounding box center [859, 281] width 342 height 225
type textarea "hero.moveLeft(1)"
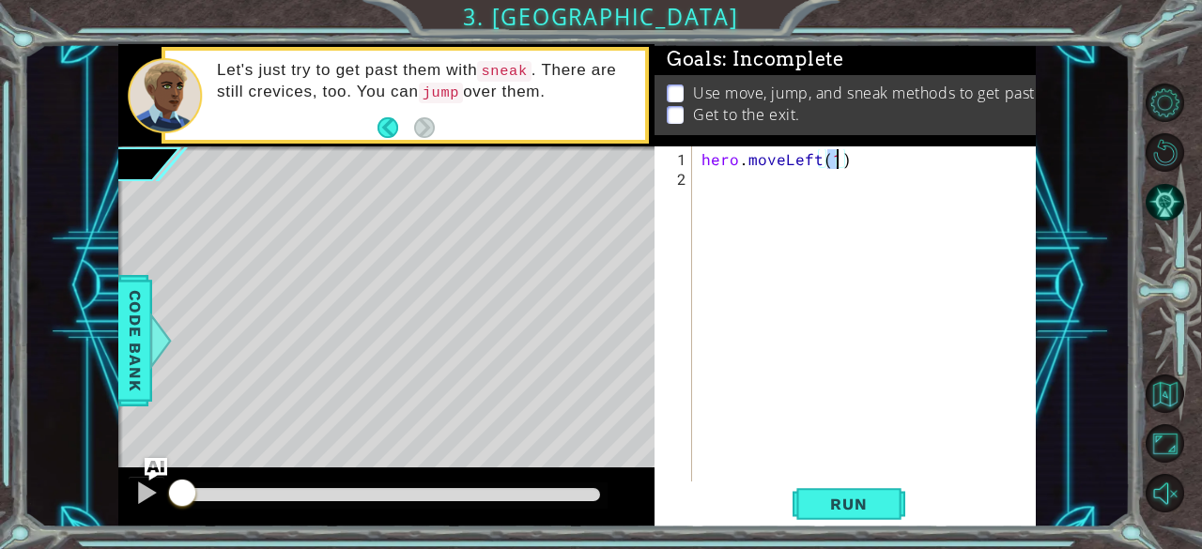
click at [757, 186] on div "hero . moveLeft ( 1 )" at bounding box center [870, 336] width 344 height 375
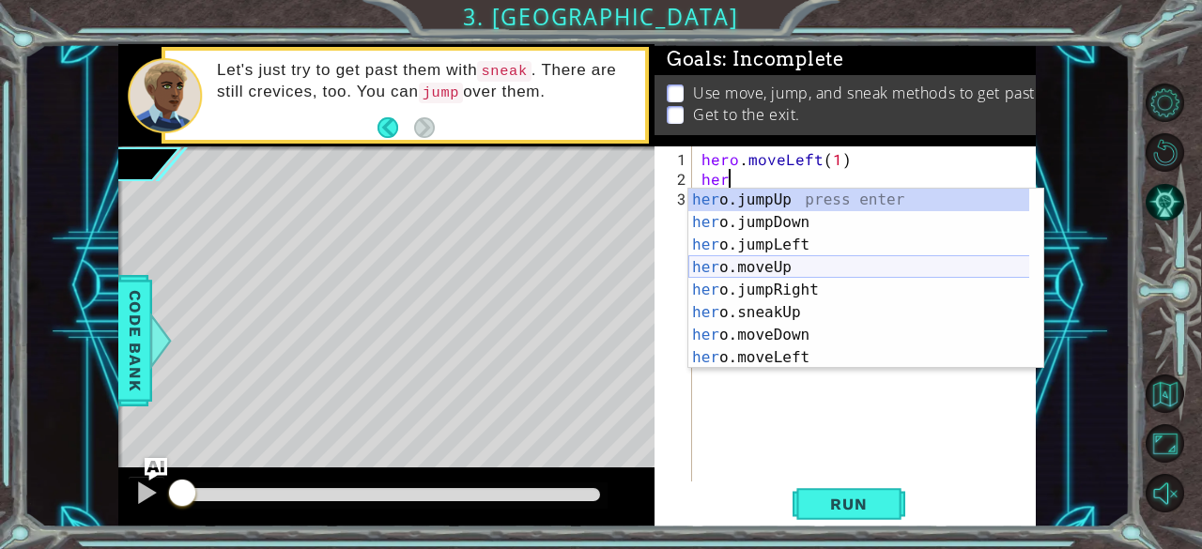
click at [775, 271] on div "her o.jumpUp press enter her o.jumpDown press enter her o.jumpLeft press enter …" at bounding box center [859, 301] width 342 height 225
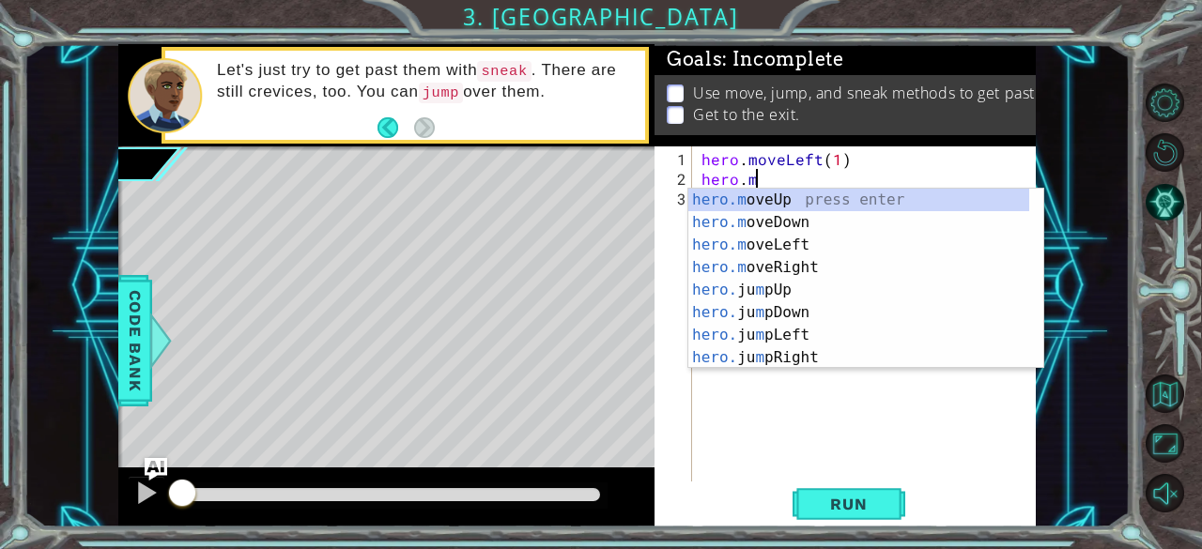
type textarea "hero."
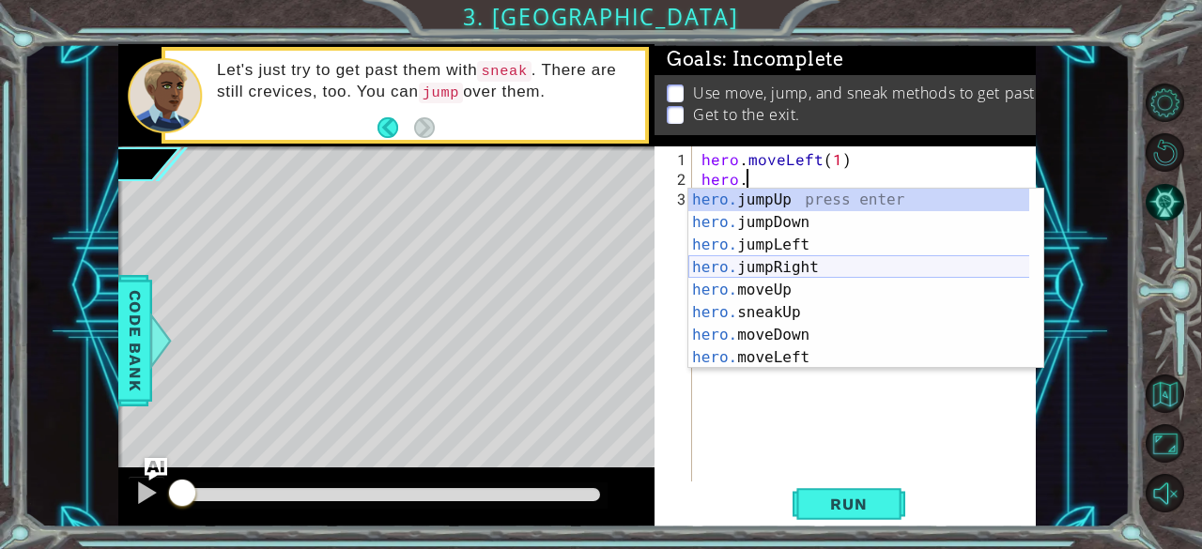
click at [792, 261] on div "hero. jumpUp press enter hero. jumpDown press enter hero. jumpLeft press enter …" at bounding box center [859, 301] width 342 height 225
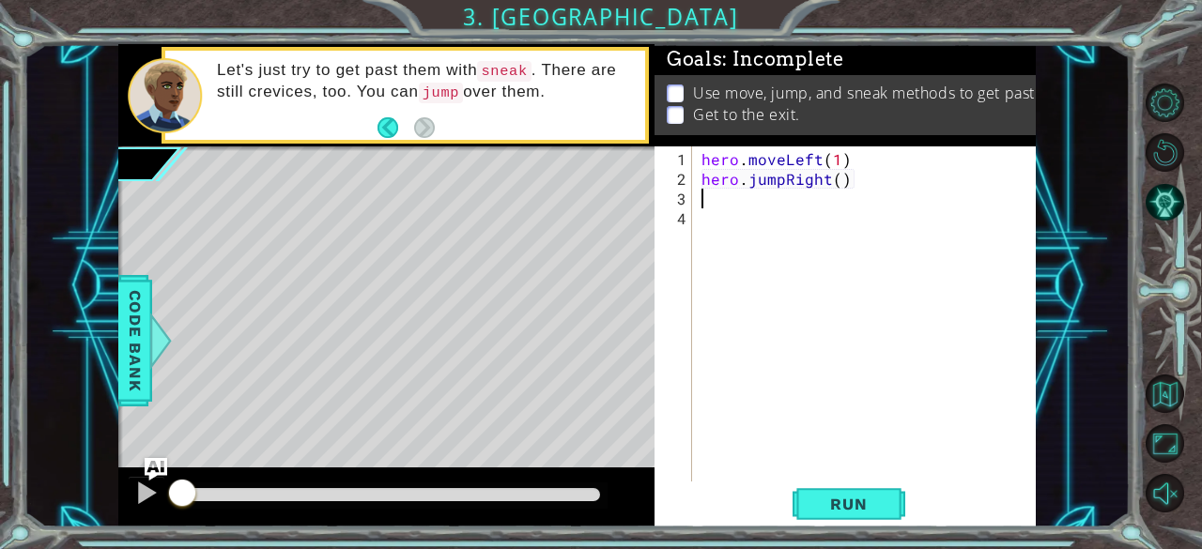
click at [812, 162] on div "hero . moveLeft ( 1 ) hero . jumpRight ( )" at bounding box center [870, 336] width 344 height 375
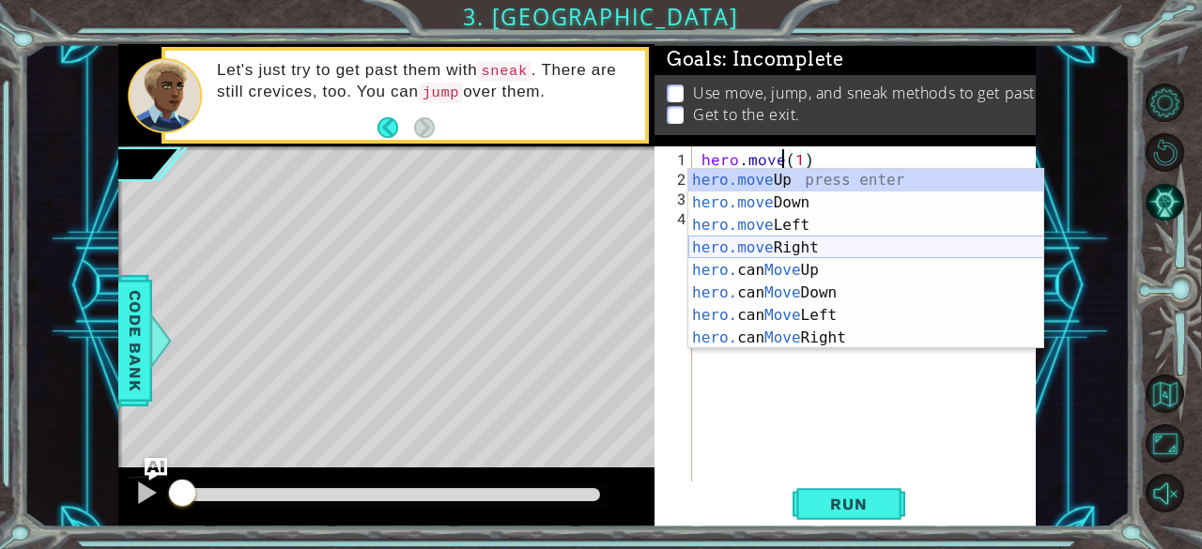
click at [818, 244] on div "hero.move Up press enter hero.move Down press enter hero.move Left press enter …" at bounding box center [866, 281] width 356 height 225
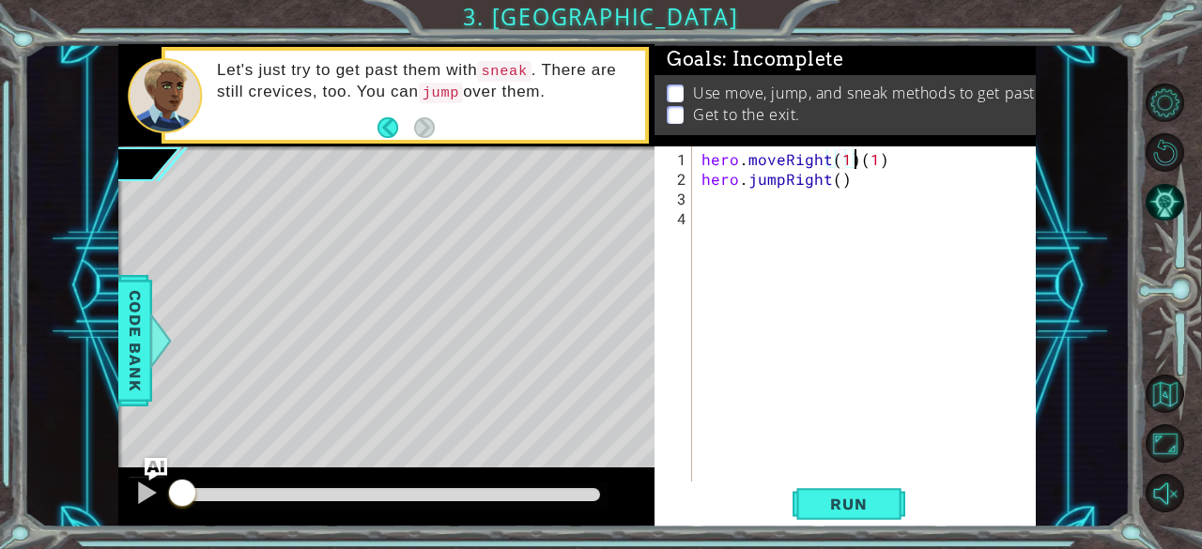
click at [851, 157] on div "hero . moveRight ( 1 ) ( 1 ) hero . jumpRight ( )" at bounding box center [870, 336] width 344 height 375
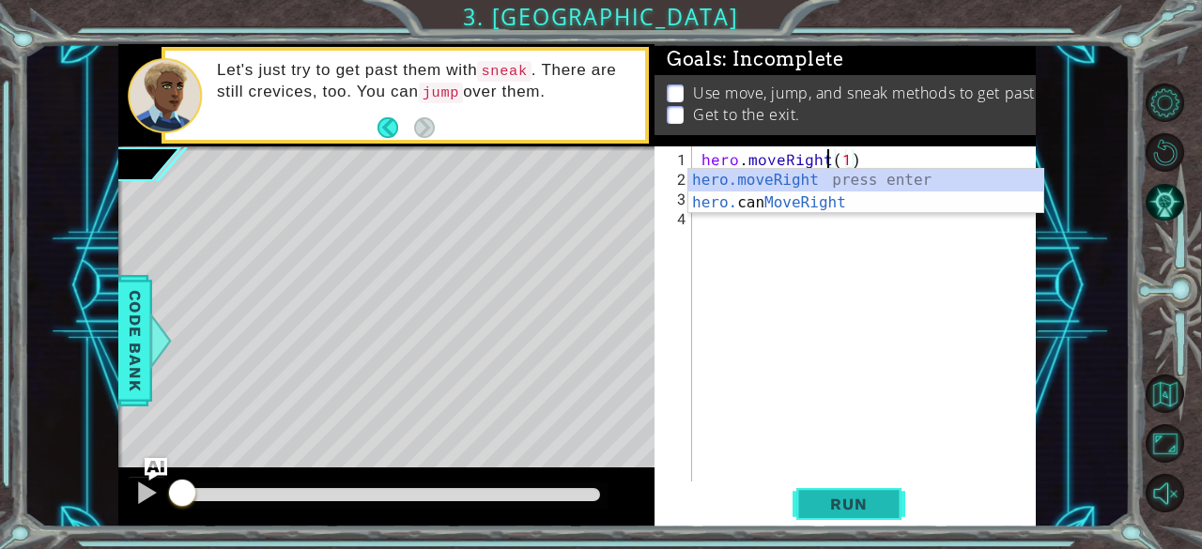
type textarea "hero.moveRight(1)"
click at [852, 505] on span "Run" at bounding box center [848, 504] width 74 height 19
